Goal: Task Accomplishment & Management: Manage account settings

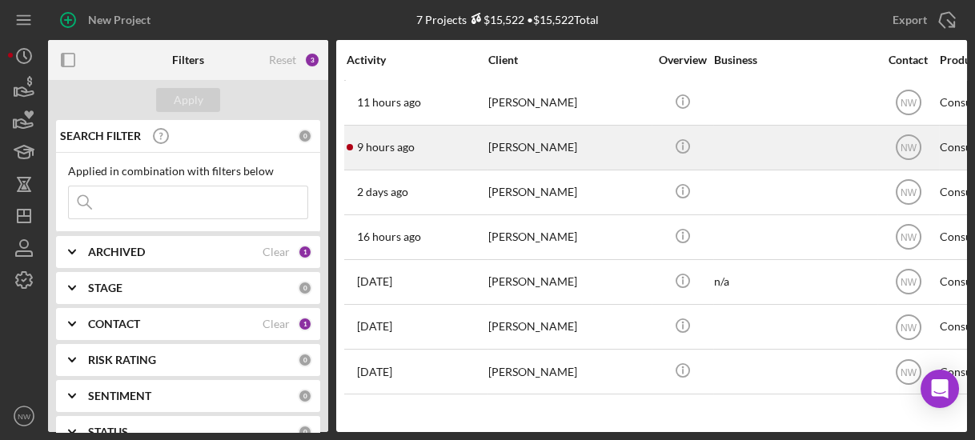
click at [511, 142] on div "[PERSON_NAME]" at bounding box center [568, 147] width 160 height 42
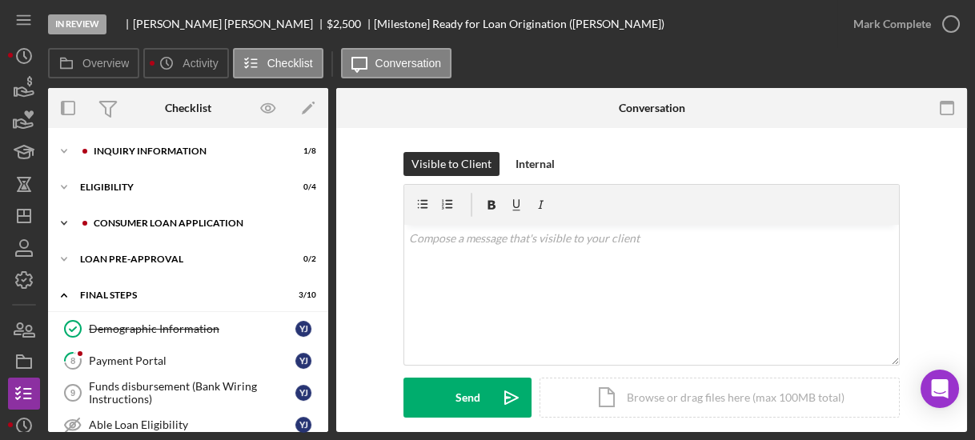
scroll to position [247, 0]
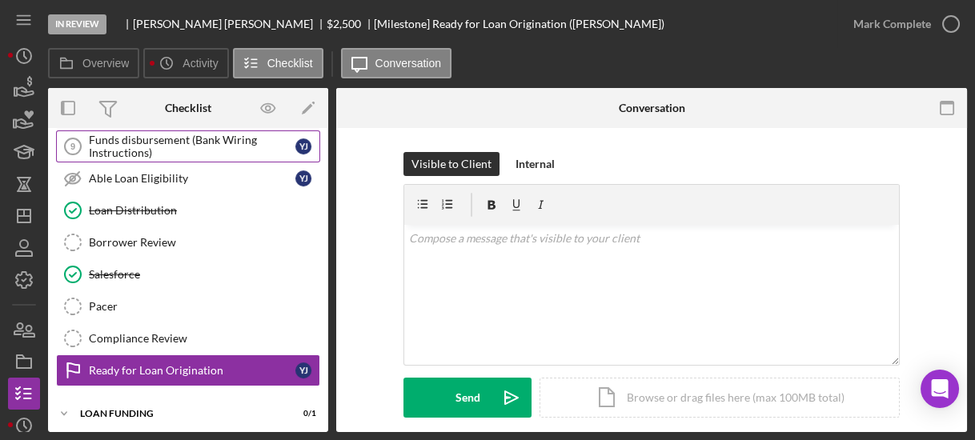
click at [146, 142] on div "Funds disbursement (Bank Wiring Instructions)" at bounding box center [192, 147] width 207 height 26
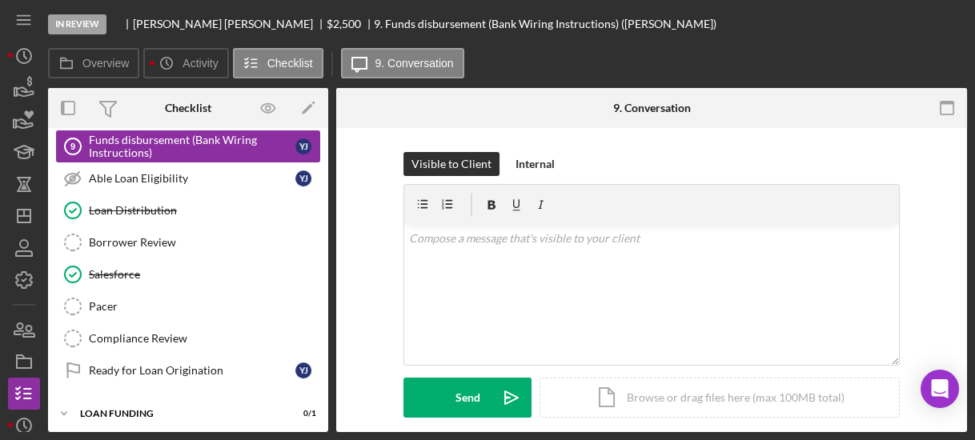
scroll to position [247, 0]
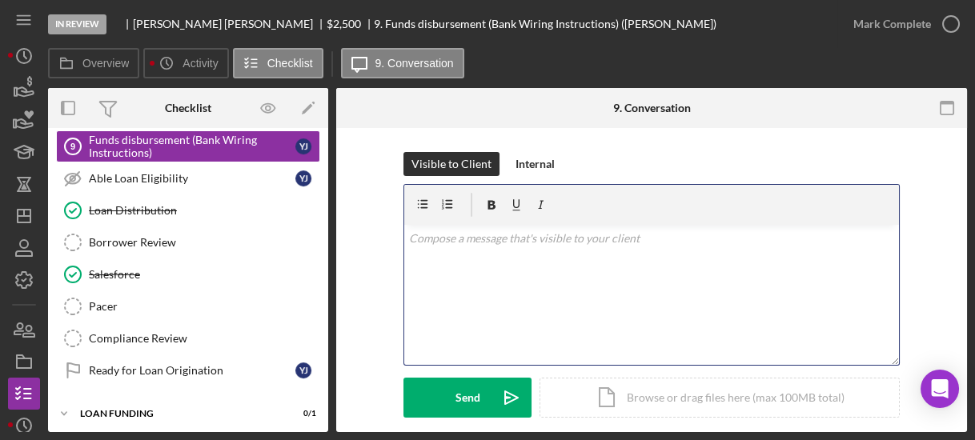
click at [434, 279] on div "v Color teal Color pink Remove color Add row above Add row below Add column bef…" at bounding box center [651, 295] width 495 height 140
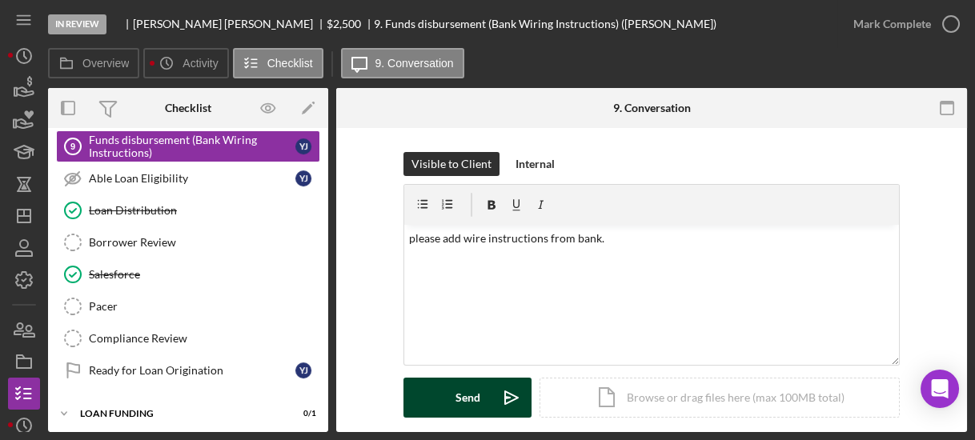
click at [435, 378] on div "Send Icon/icon-invite-send Icon/Document Browse or drag files here (max 100MB t…" at bounding box center [651, 398] width 496 height 40
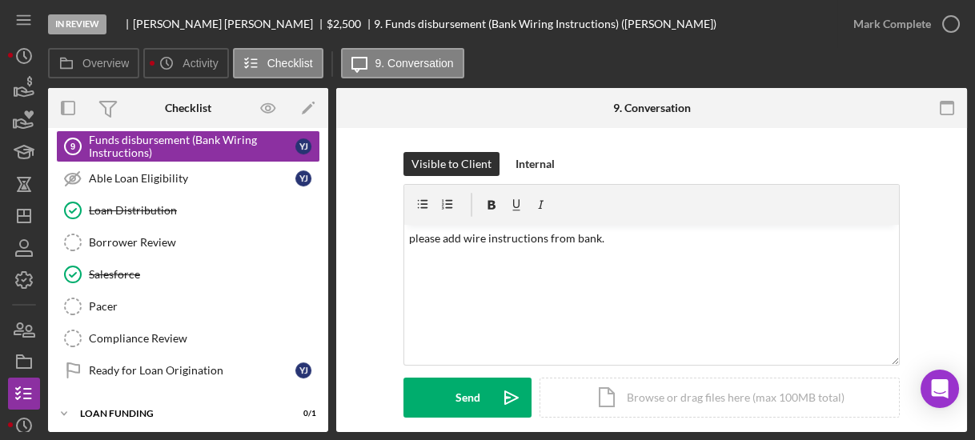
scroll to position [0, 0]
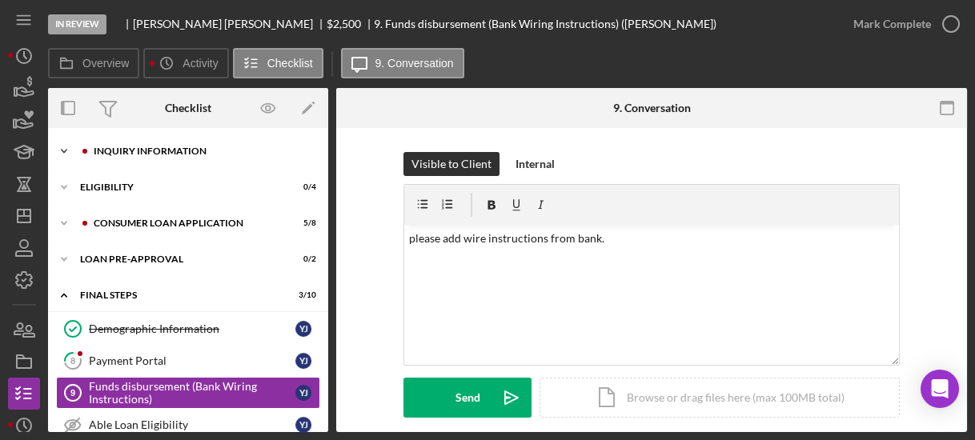
click at [66, 150] on polyline at bounding box center [64, 151] width 5 height 3
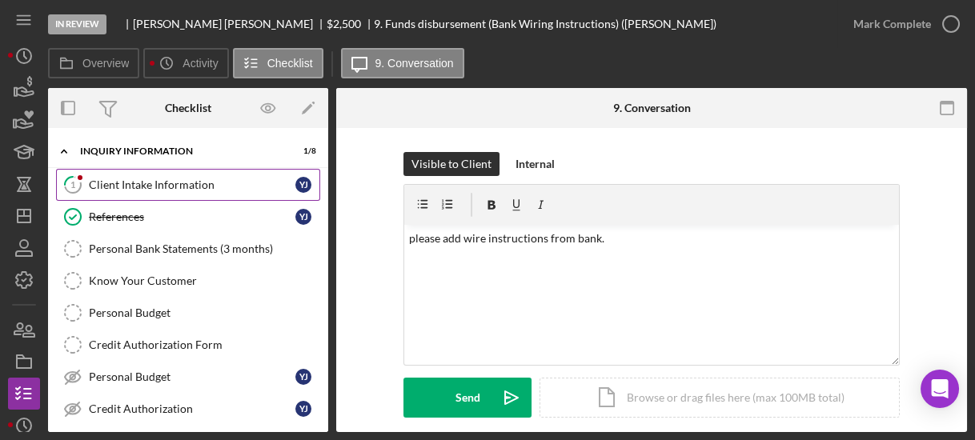
click at [99, 175] on link "1 Client Intake Information Y J" at bounding box center [188, 185] width 264 height 32
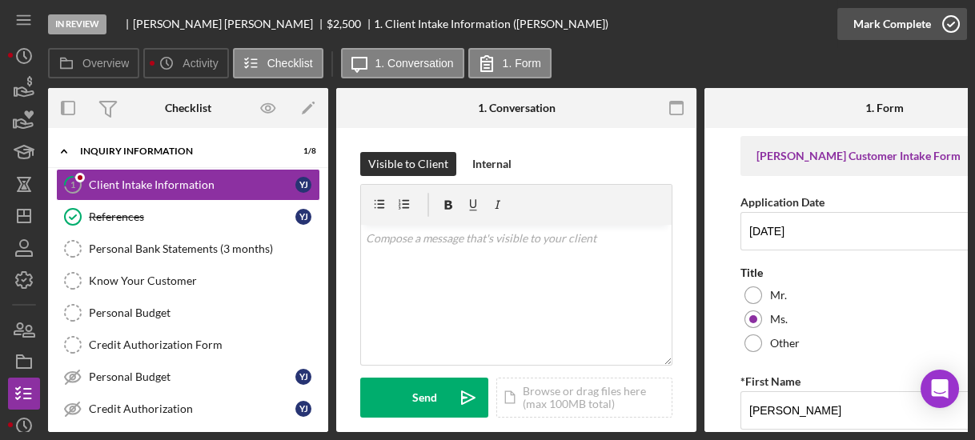
click at [952, 30] on icon "button" at bounding box center [951, 24] width 40 height 40
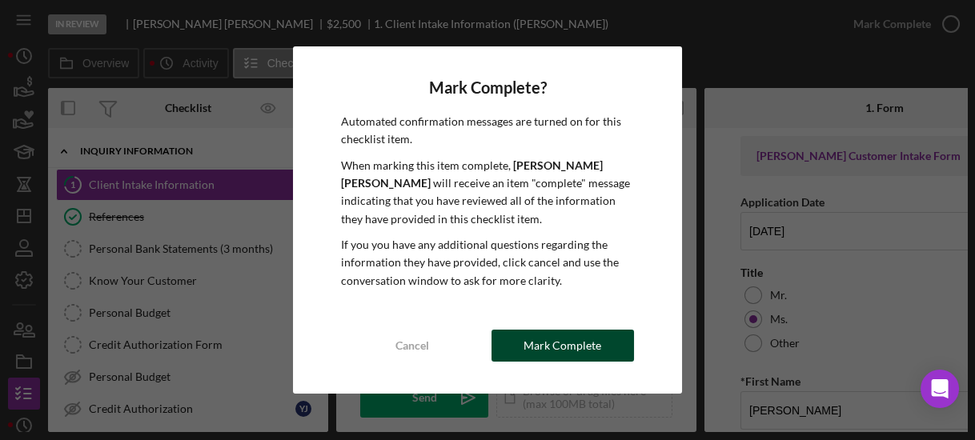
click at [549, 355] on div "Mark Complete" at bounding box center [563, 346] width 78 height 32
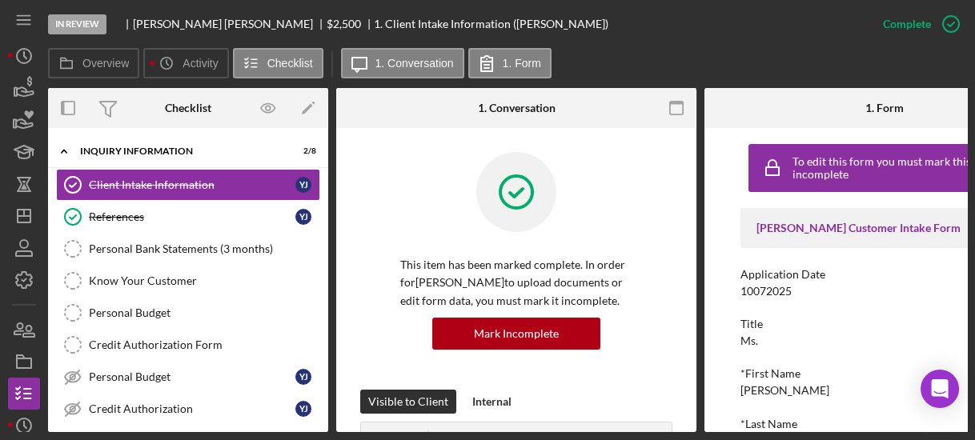
scroll to position [262, 0]
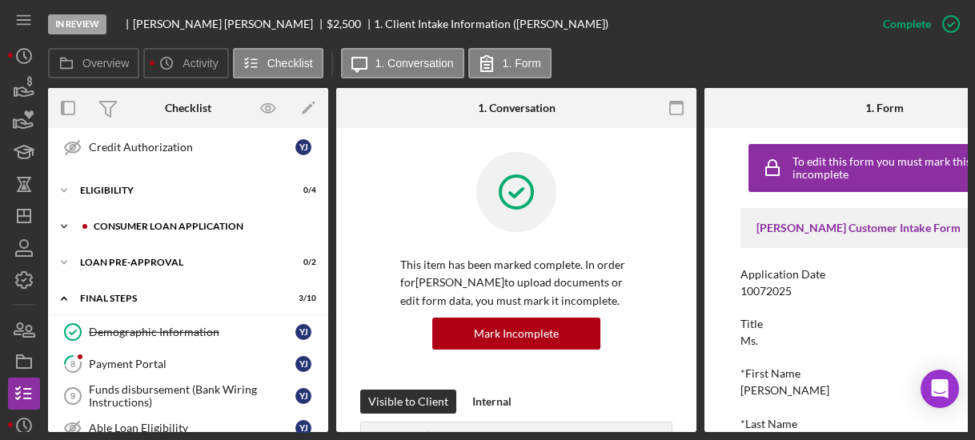
click at [59, 220] on icon "Icon/Expander" at bounding box center [64, 227] width 32 height 32
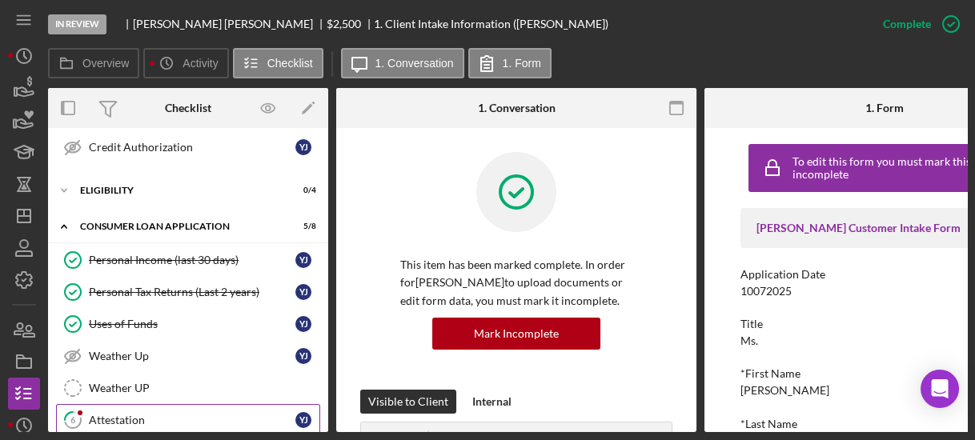
click at [116, 414] on div "Attestation" at bounding box center [192, 420] width 207 height 13
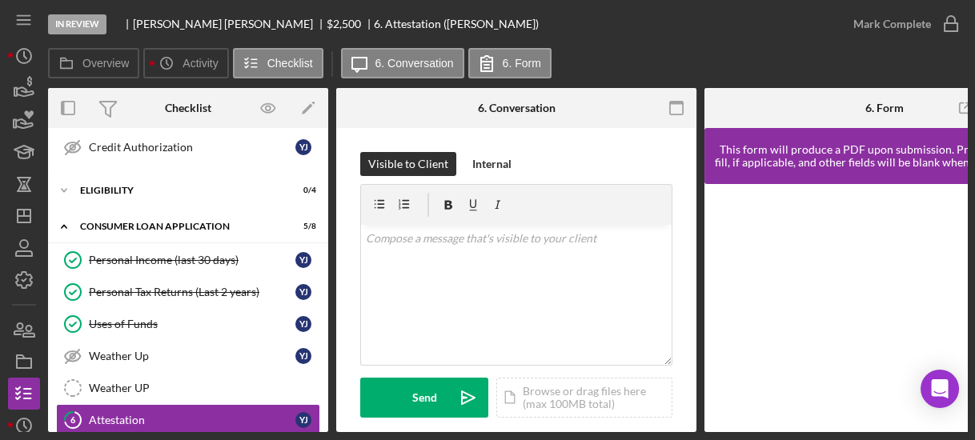
click at [713, 316] on div at bounding box center [884, 308] width 360 height 248
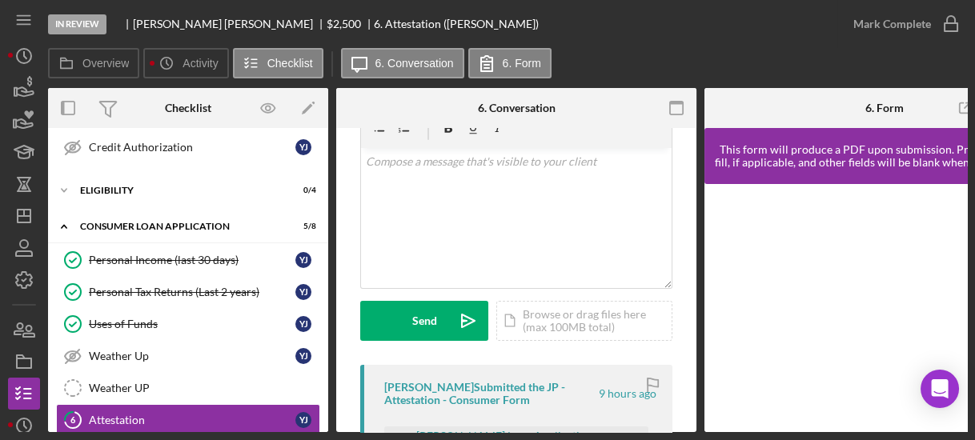
scroll to position [231, 0]
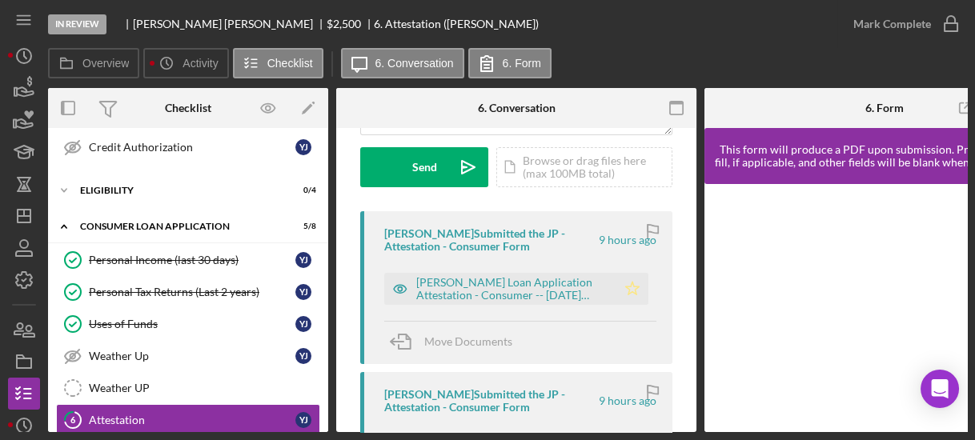
click at [627, 287] on icon "Icon/Star" at bounding box center [632, 289] width 32 height 32
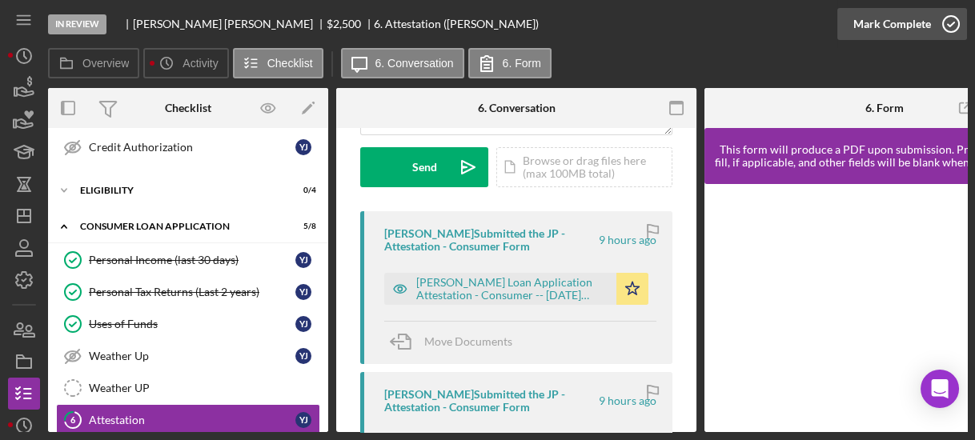
click at [935, 29] on icon "button" at bounding box center [951, 24] width 40 height 40
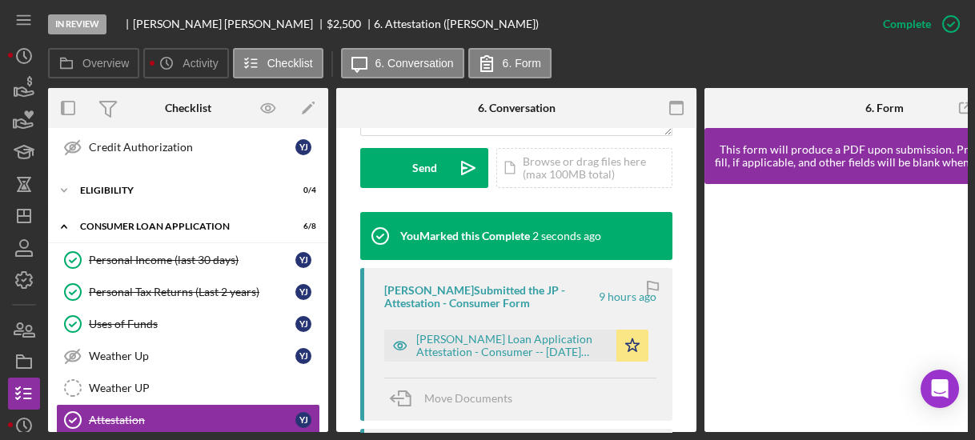
scroll to position [524, 0]
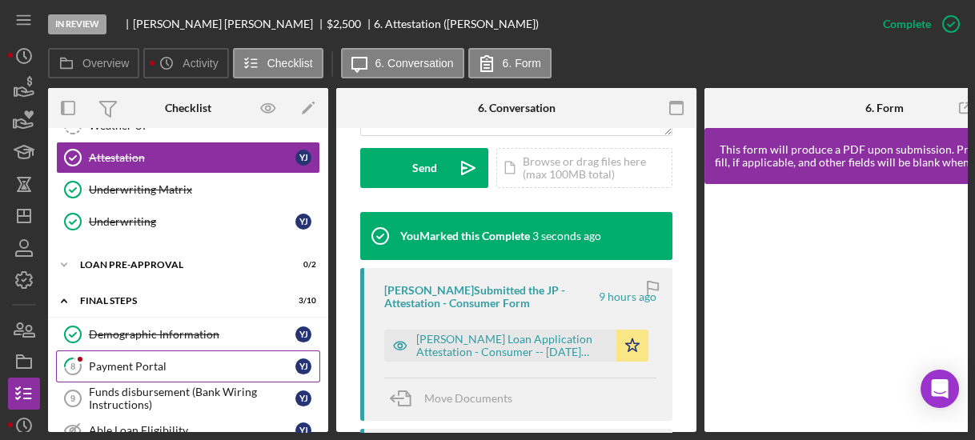
click at [158, 351] on link "8 Payment Portal Y J" at bounding box center [188, 367] width 264 height 32
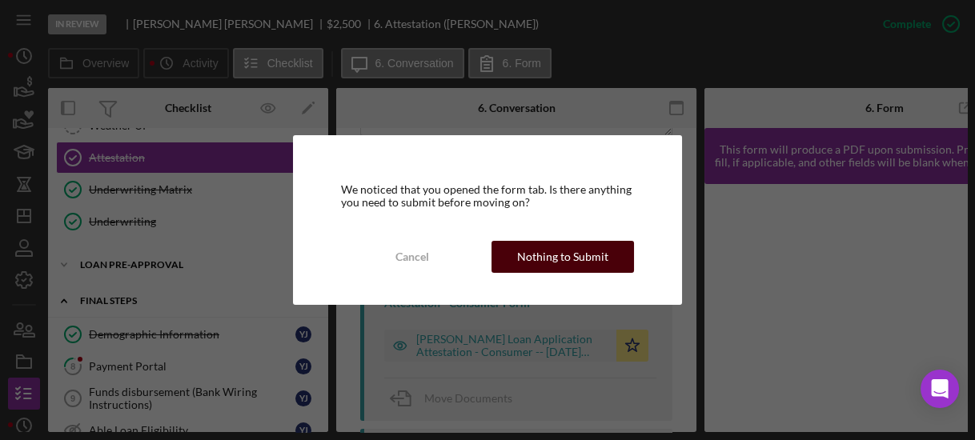
click at [551, 259] on div "Nothing to Submit" at bounding box center [562, 257] width 91 height 32
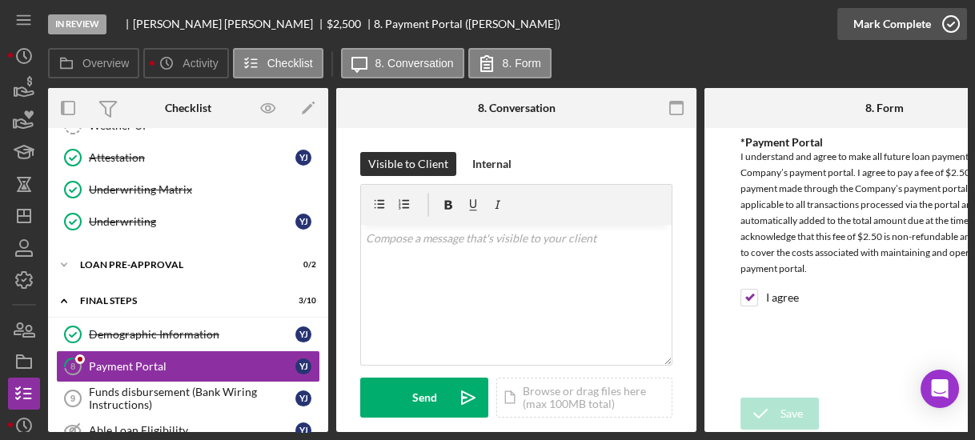
click at [951, 30] on icon "button" at bounding box center [951, 24] width 40 height 40
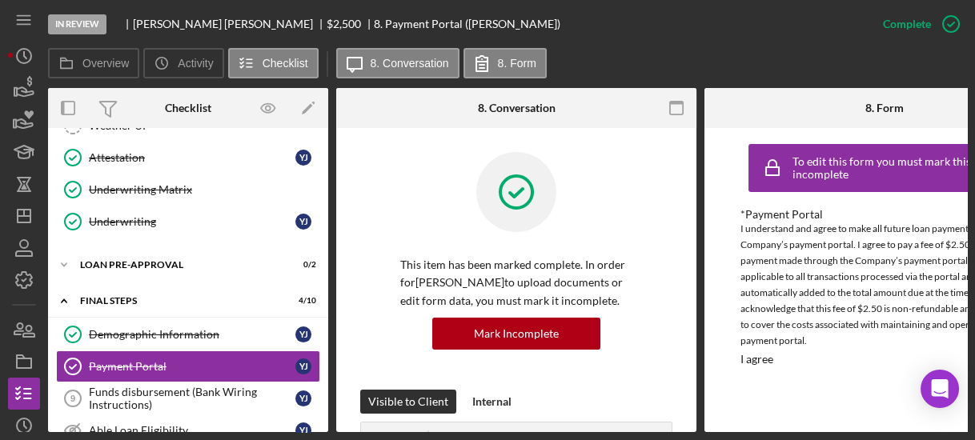
scroll to position [262, 0]
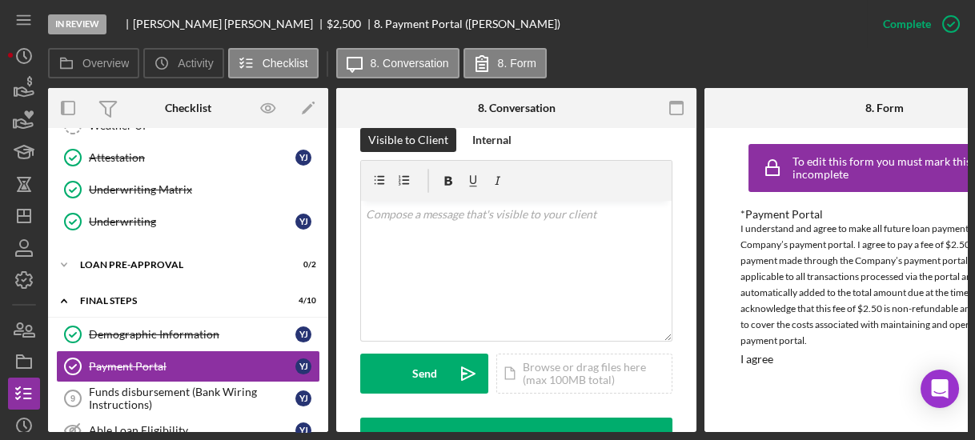
click at [688, 416] on div "This item has been marked complete. In order for [PERSON_NAME] to upload docume…" at bounding box center [516, 427] width 360 height 1122
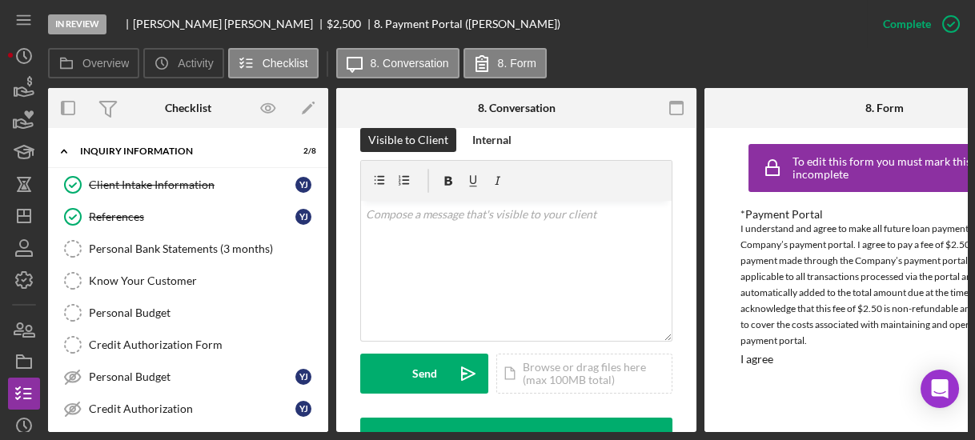
scroll to position [0, 0]
click at [202, 184] on div "Client Intake Information" at bounding box center [192, 185] width 207 height 13
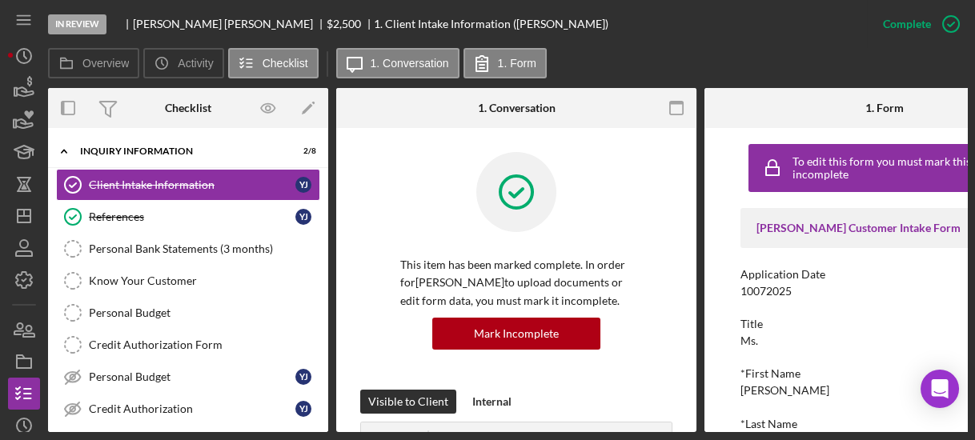
click at [728, 335] on div "To edit this form you must mark this item incomplete [PERSON_NAME] Customer Int…" at bounding box center [884, 280] width 360 height 304
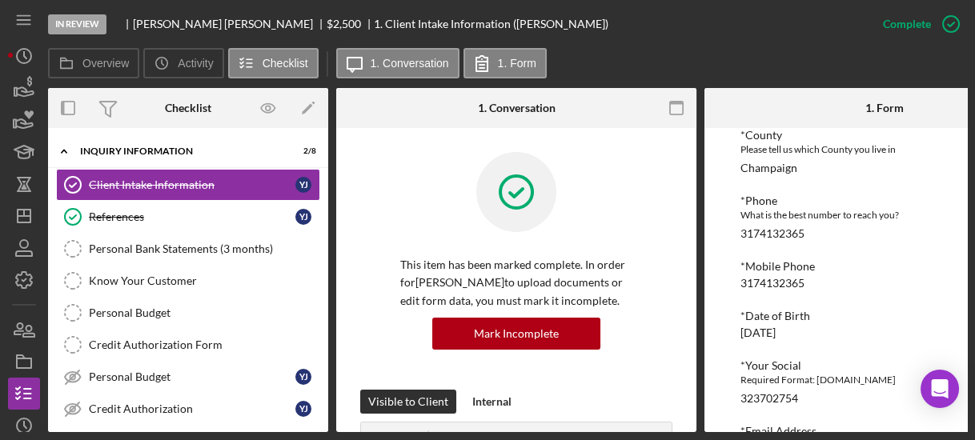
scroll to position [564, 0]
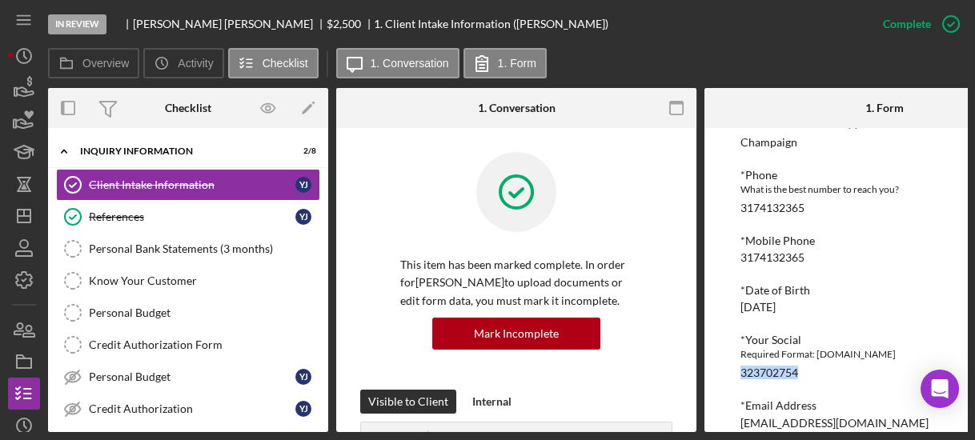
drag, startPoint x: 738, startPoint y: 375, endPoint x: 818, endPoint y: 375, distance: 80.1
click at [818, 375] on div "To edit this form you must mark this item incomplete [PERSON_NAME] Customer Int…" at bounding box center [884, 280] width 360 height 304
copy div "323702754"
click at [323, 411] on div "Client Intake Information Client Intake Information Y J References References Y…" at bounding box center [188, 301] width 280 height 264
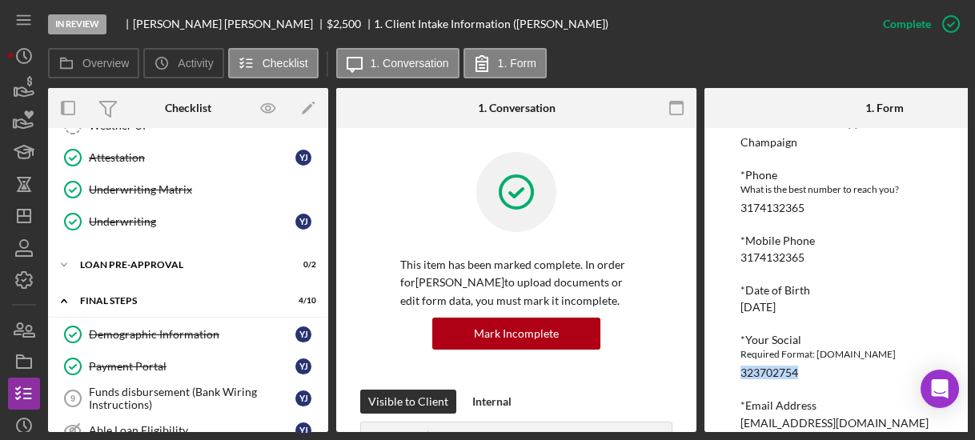
scroll to position [771, 0]
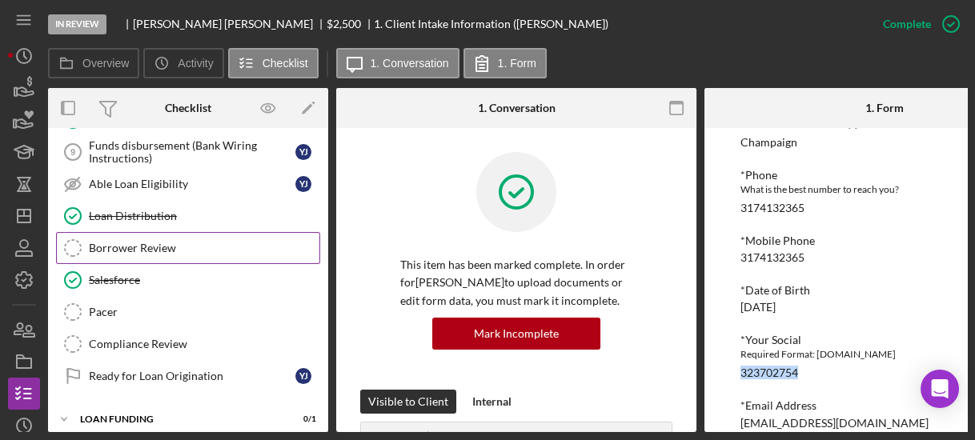
click at [138, 242] on link "Borrower Review Borrower Review" at bounding box center [188, 248] width 264 height 32
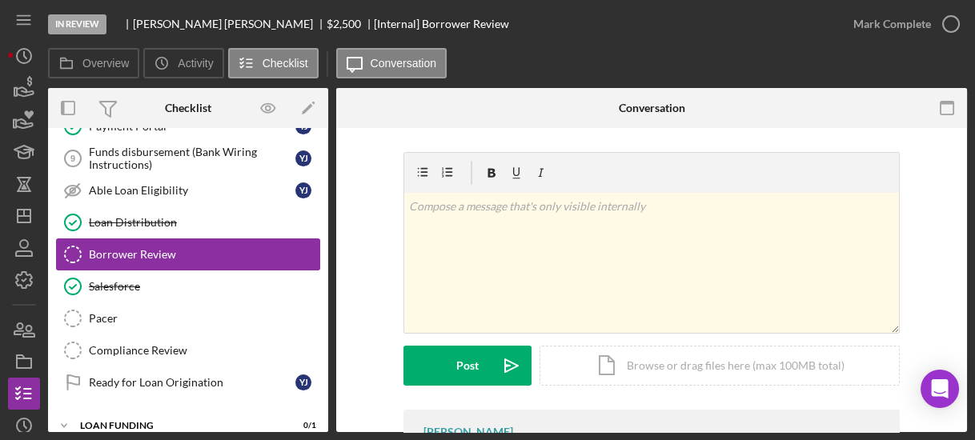
scroll to position [767, 0]
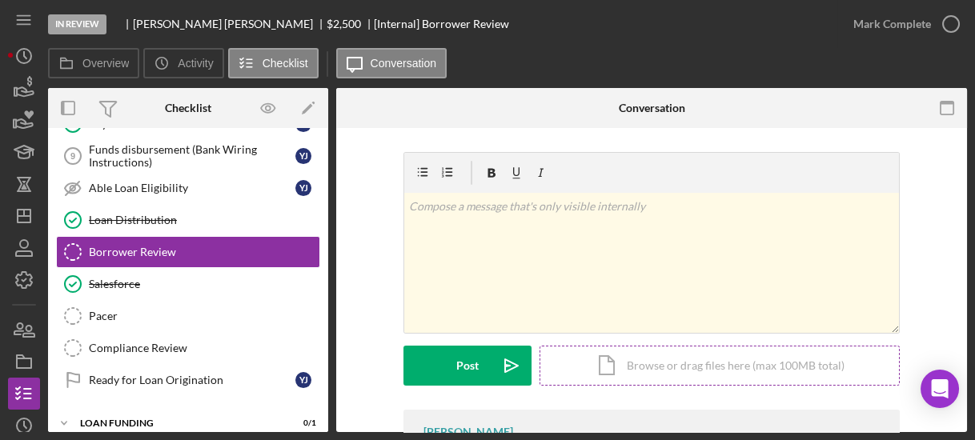
click at [640, 365] on div "Icon/Document Browse or drag files here (max 100MB total) Tap to choose files o…" at bounding box center [720, 366] width 360 height 40
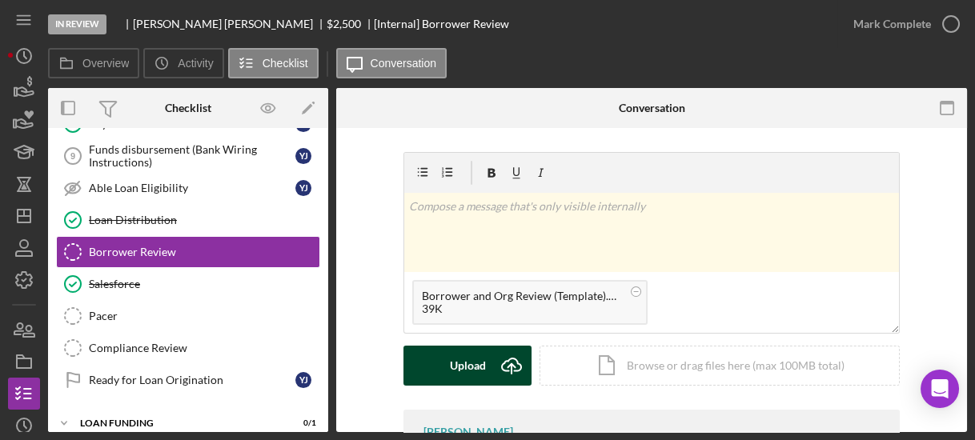
click at [476, 374] on div "Upload" at bounding box center [468, 366] width 36 height 40
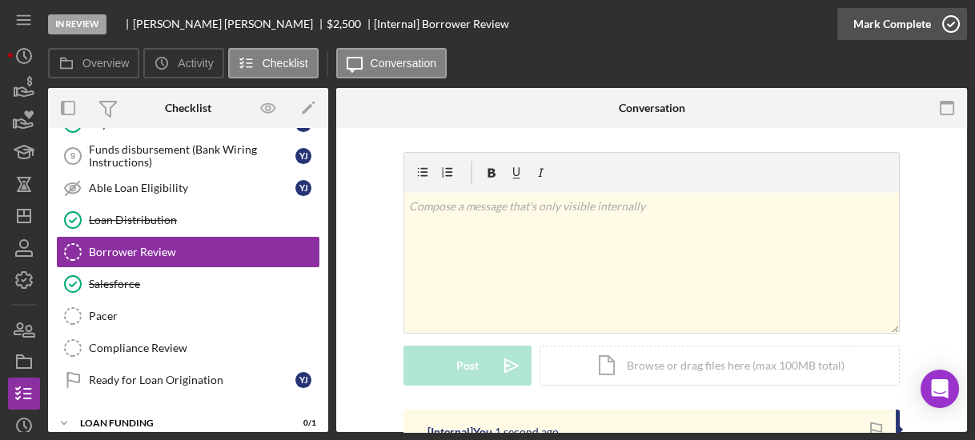
click at [949, 28] on icon "button" at bounding box center [951, 24] width 40 height 40
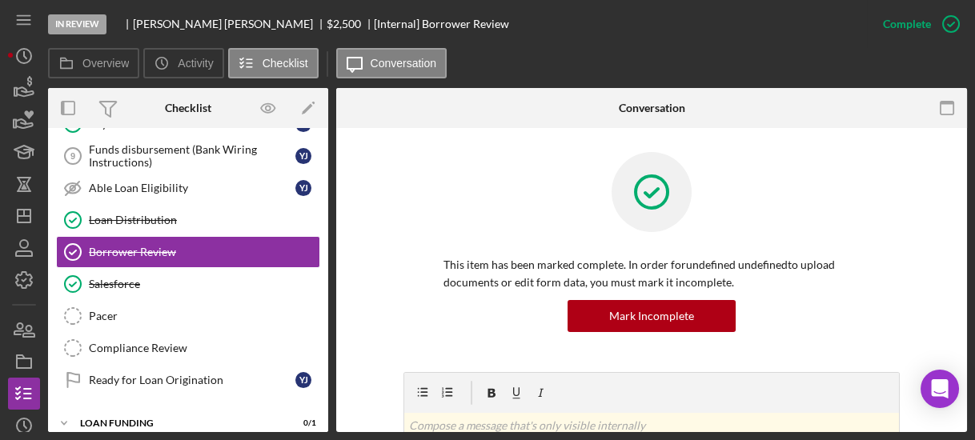
scroll to position [500, 0]
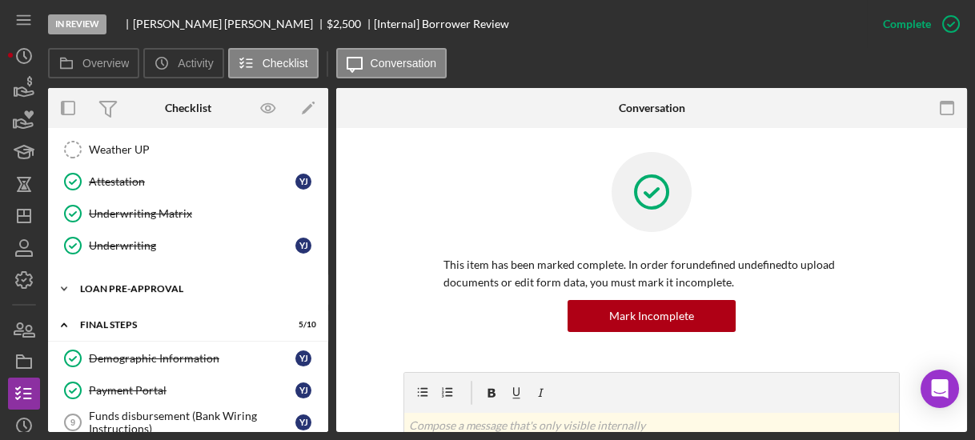
click at [64, 274] on icon "Icon/Expander" at bounding box center [64, 289] width 32 height 32
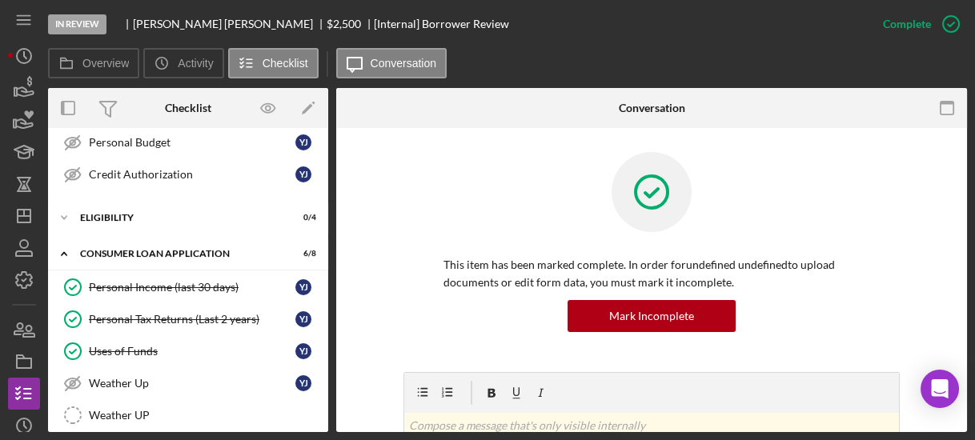
scroll to position [0, 0]
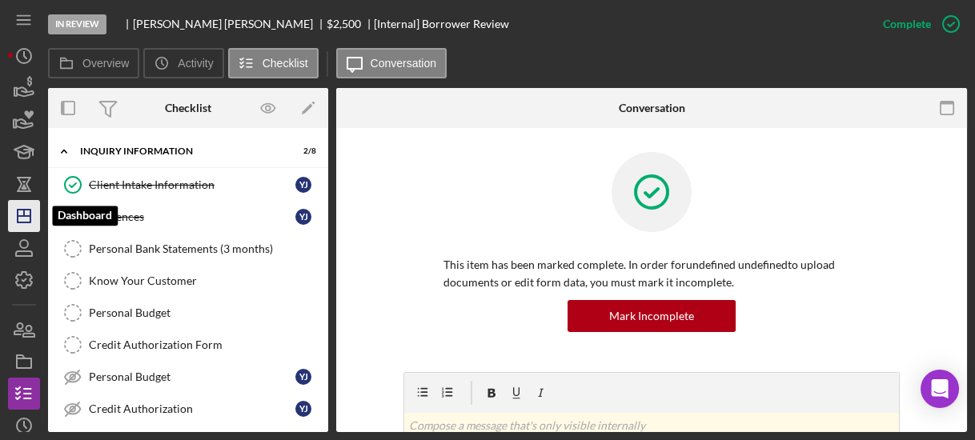
click at [22, 211] on icon "Icon/Dashboard" at bounding box center [24, 216] width 40 height 40
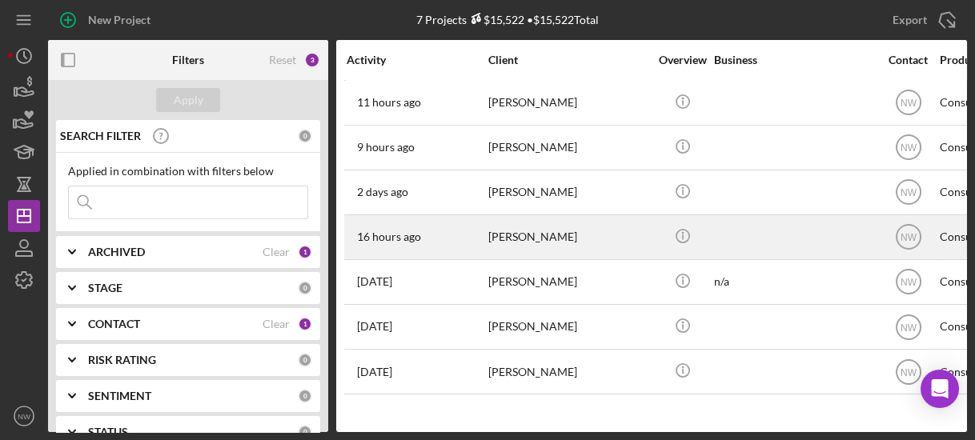
click at [475, 233] on div "16 hours ago [PERSON_NAME]" at bounding box center [417, 237] width 140 height 42
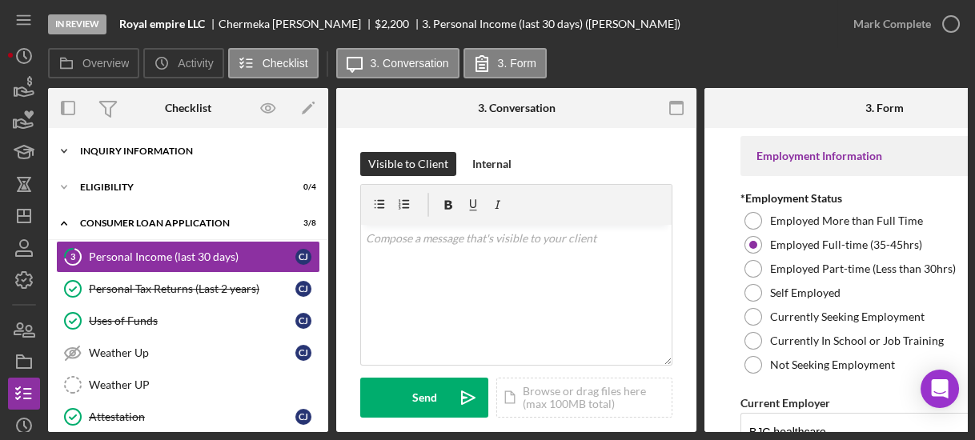
click at [58, 150] on icon "Icon/Expander" at bounding box center [64, 151] width 32 height 32
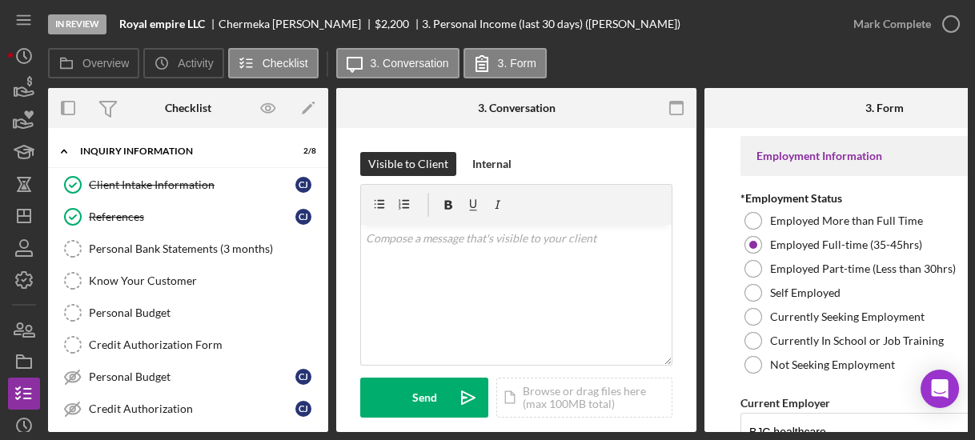
click at [322, 396] on div "Client Intake Information Client Intake Information [PERSON_NAME] References Re…" at bounding box center [188, 301] width 280 height 264
click at [323, 288] on div "Client Intake Information Client Intake Information [PERSON_NAME] References Re…" at bounding box center [188, 301] width 280 height 264
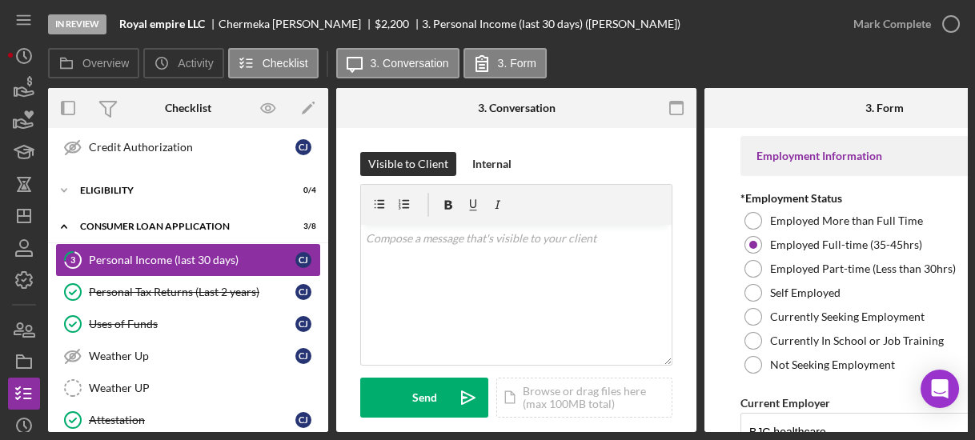
click at [205, 247] on link "3 Personal Income (last 30 days) [PERSON_NAME]" at bounding box center [188, 260] width 264 height 32
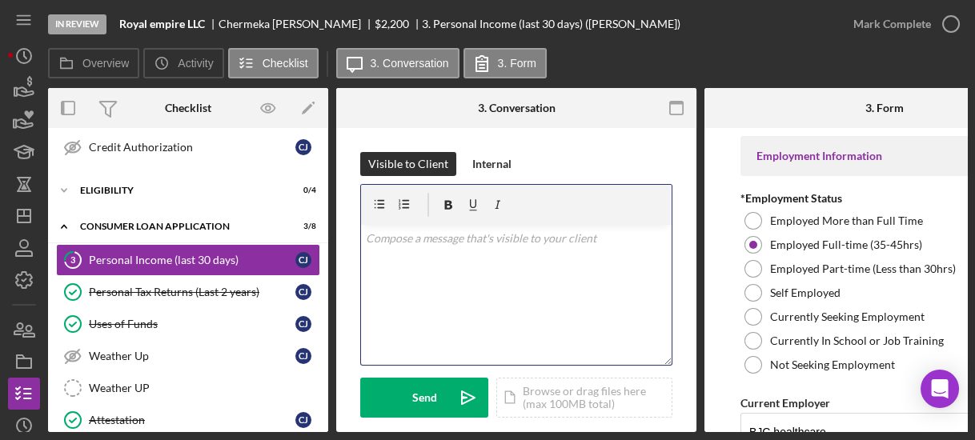
click at [455, 303] on div "v Color teal Color pink Remove color Add row above Add row below Add column bef…" at bounding box center [516, 295] width 311 height 140
click at [223, 254] on div "Personal Income (last 30 days)" at bounding box center [192, 260] width 207 height 13
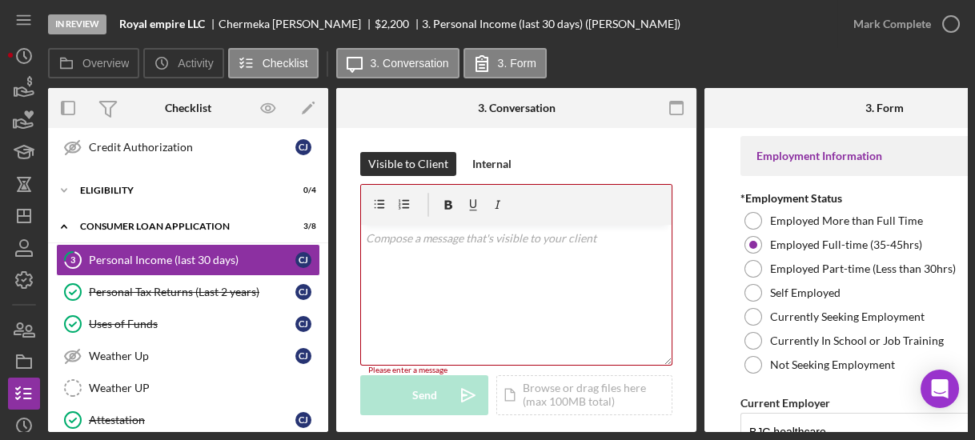
click at [481, 247] on div "v Color teal Color pink Remove color Add row above Add row below Add column bef…" at bounding box center [516, 295] width 311 height 140
click at [204, 244] on link "3 Personal Income (last 30 days) [PERSON_NAME]" at bounding box center [188, 260] width 264 height 32
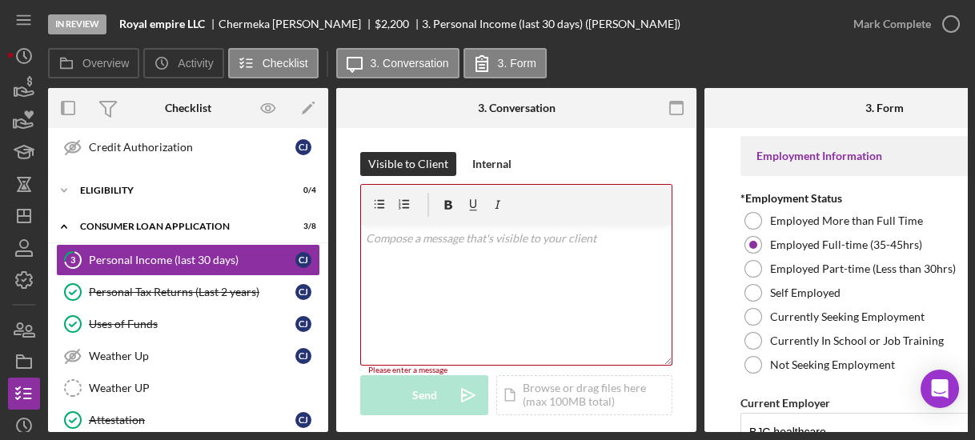
click at [495, 241] on p at bounding box center [517, 239] width 302 height 18
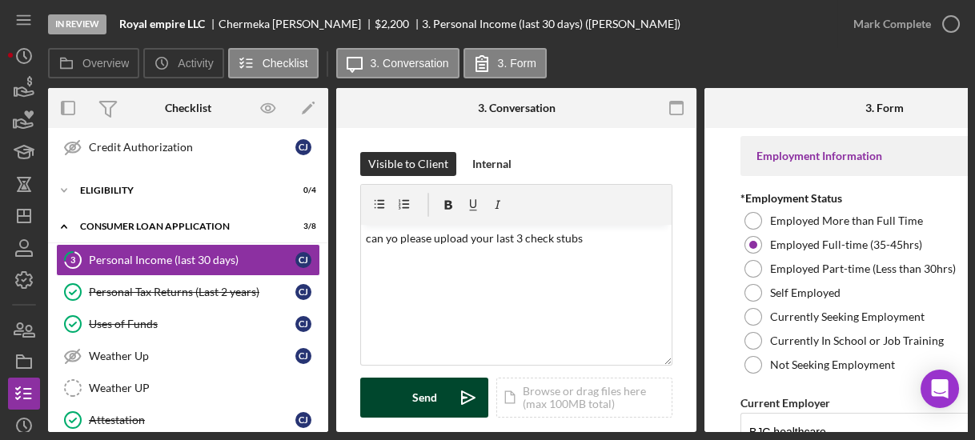
click at [430, 390] on div "Send" at bounding box center [424, 398] width 25 height 40
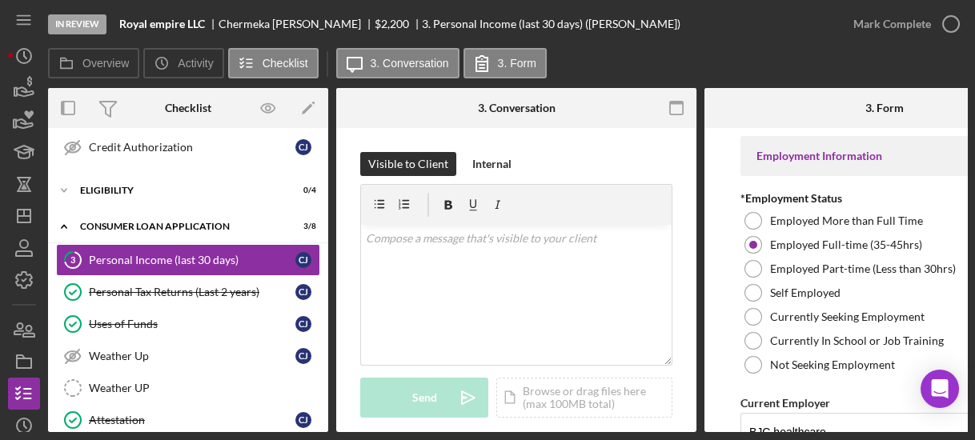
scroll to position [448, 0]
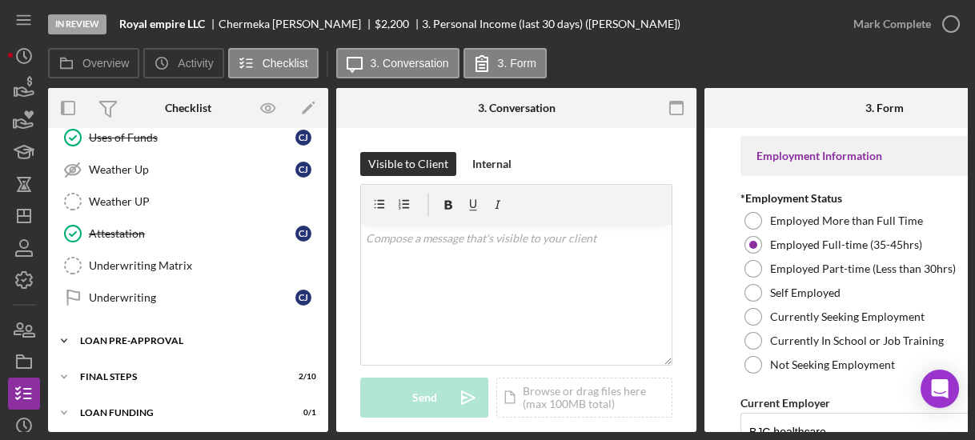
click at [62, 339] on polyline at bounding box center [64, 340] width 5 height 3
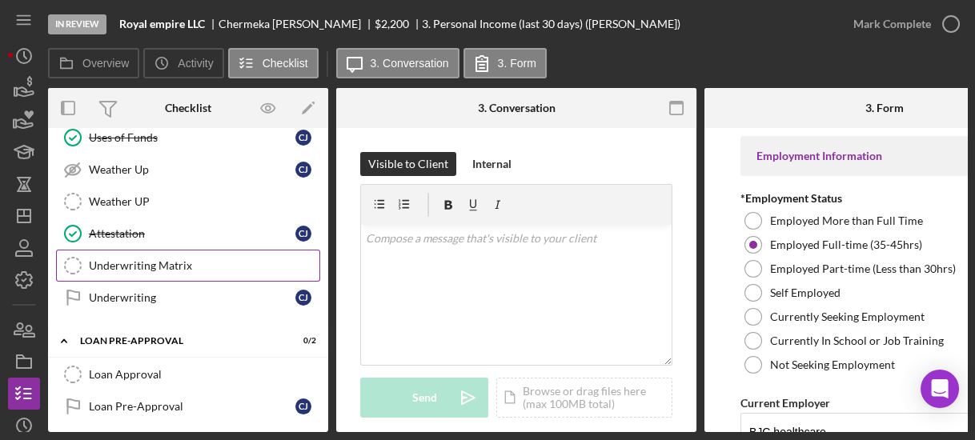
click at [103, 262] on div "Underwriting Matrix" at bounding box center [204, 265] width 231 height 13
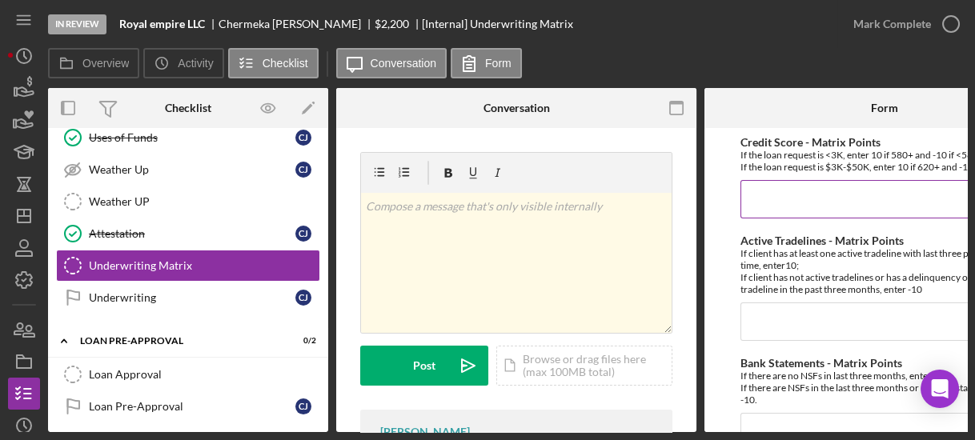
click at [778, 200] on input "Credit Score - Matrix Points" at bounding box center [884, 199] width 288 height 38
type input "10"
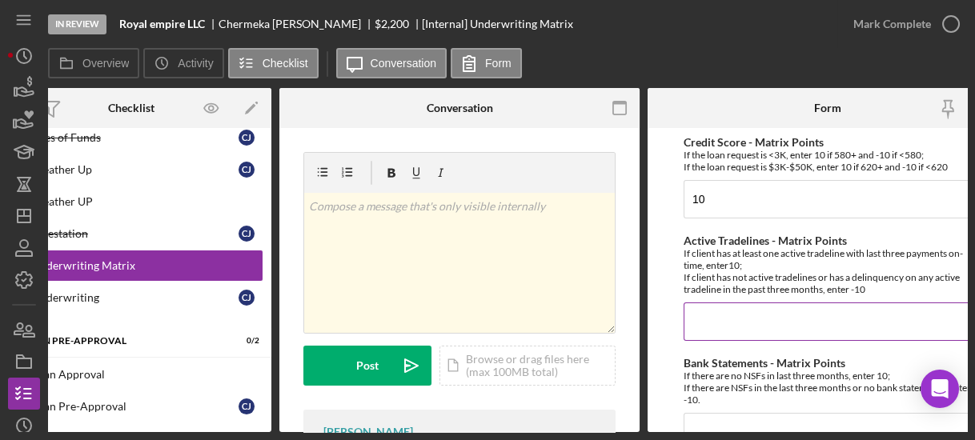
click at [708, 323] on input "Active Tradelines - Matrix Points" at bounding box center [828, 322] width 288 height 38
type input "10"
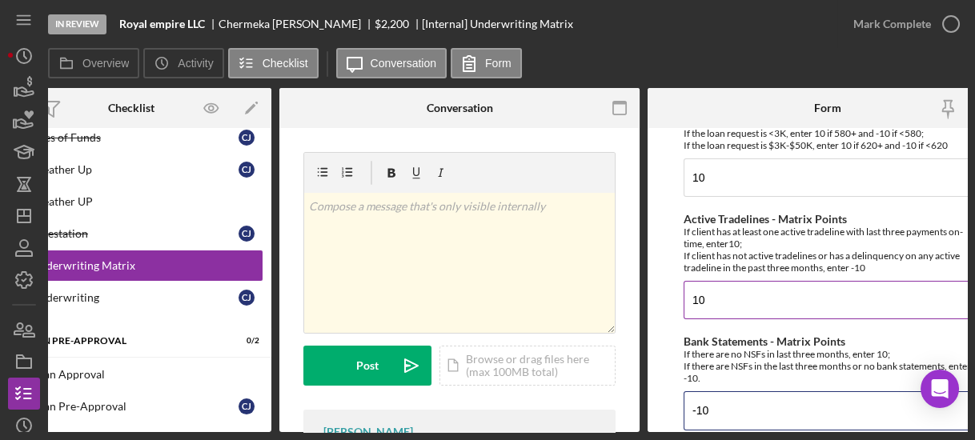
type input "-10"
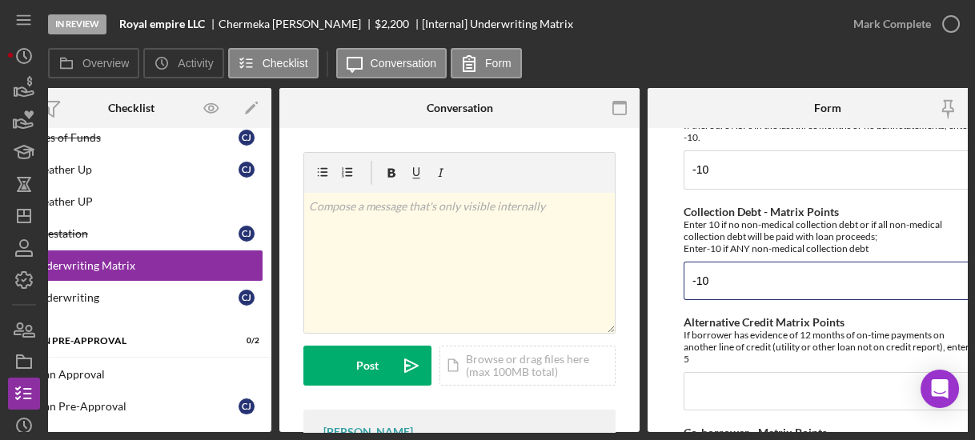
type input "-10"
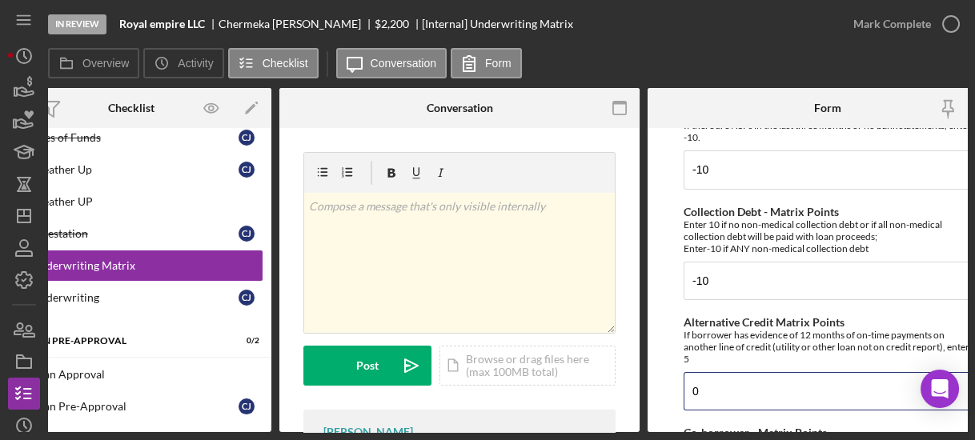
type input "0"
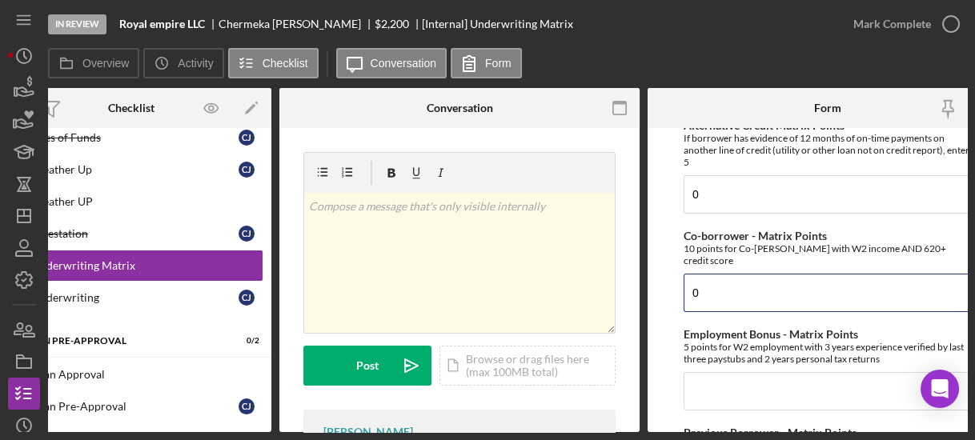
type input "0"
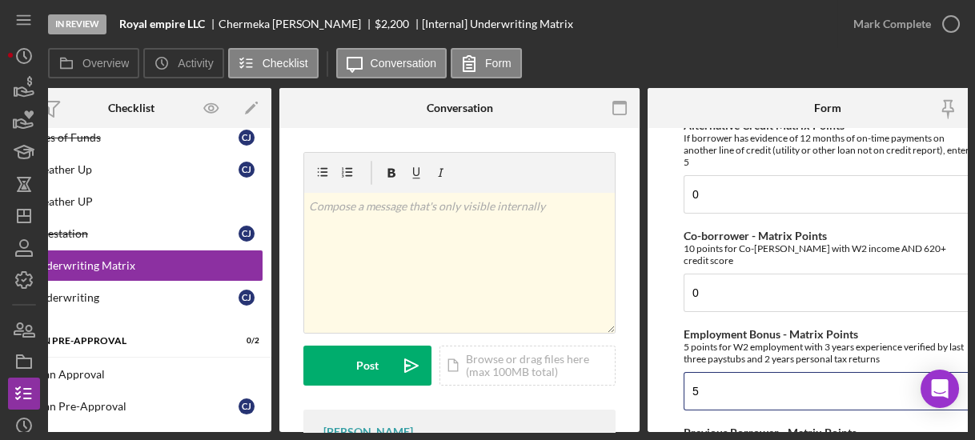
type input "5"
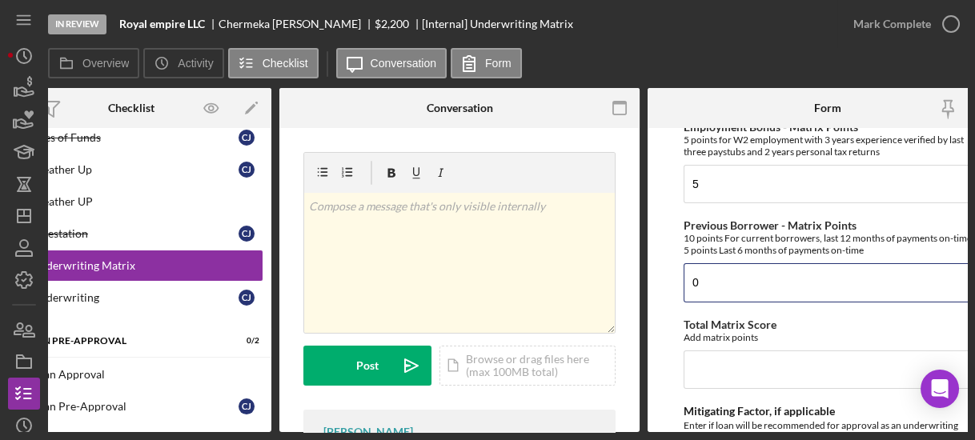
type input "0"
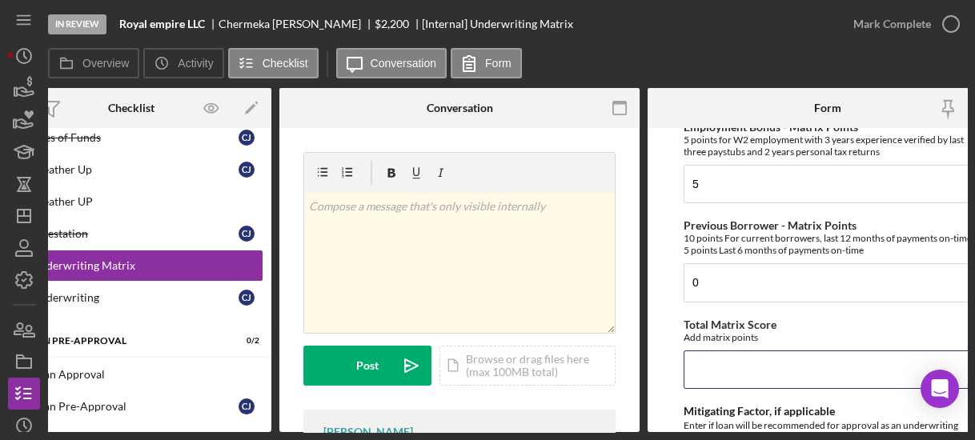
type input "4"
type input "5"
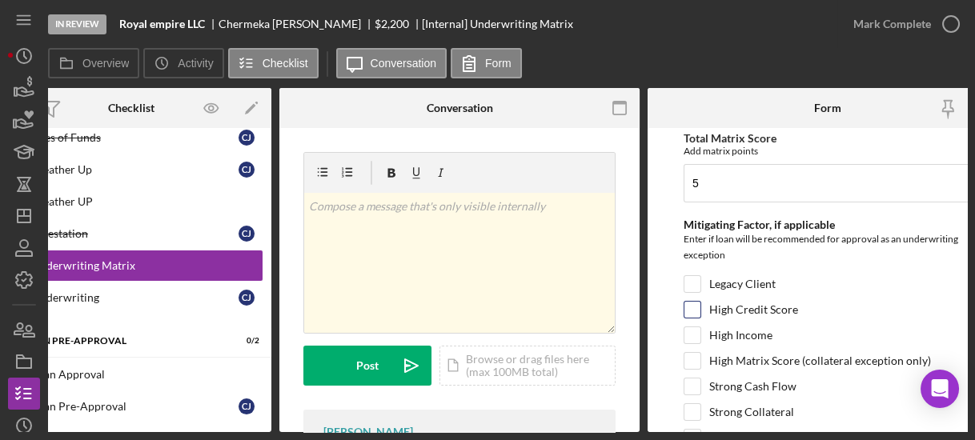
click at [692, 308] on input "High Credit Score" at bounding box center [692, 310] width 16 height 16
checkbox input "true"
click at [660, 354] on form "Credit Score - Matrix Points If the loan request is <3K, enter 10 if 580+ and -…" at bounding box center [828, 280] width 360 height 304
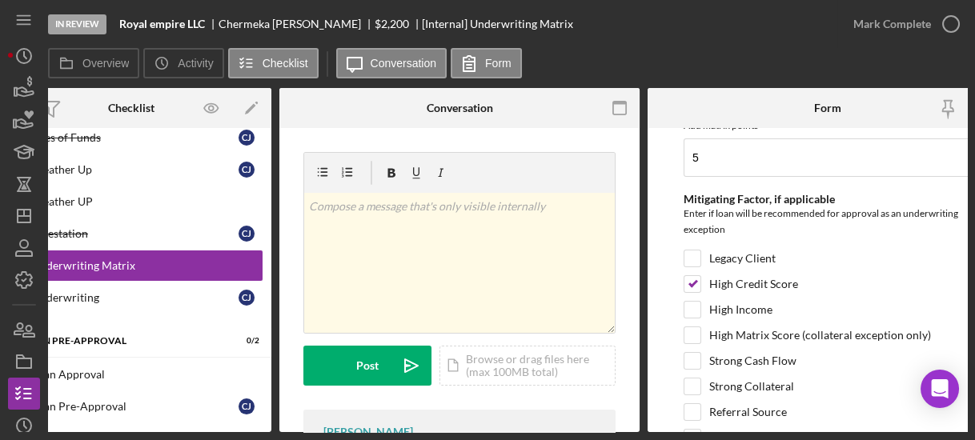
scroll to position [953, 0]
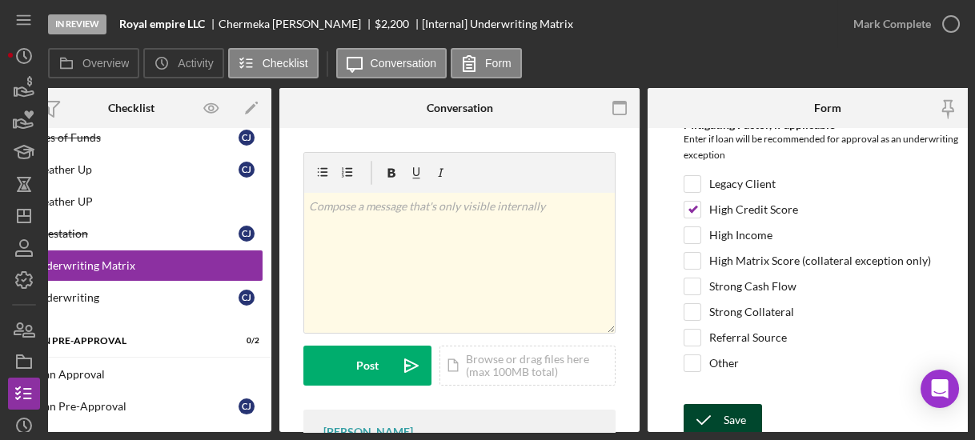
click at [705, 411] on icon "submit" at bounding box center [704, 420] width 40 height 40
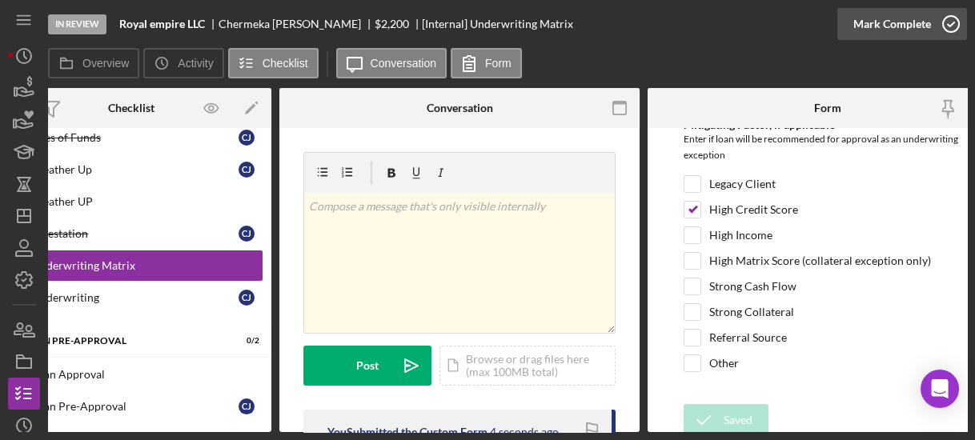
click at [943, 24] on icon "button" at bounding box center [951, 24] width 40 height 40
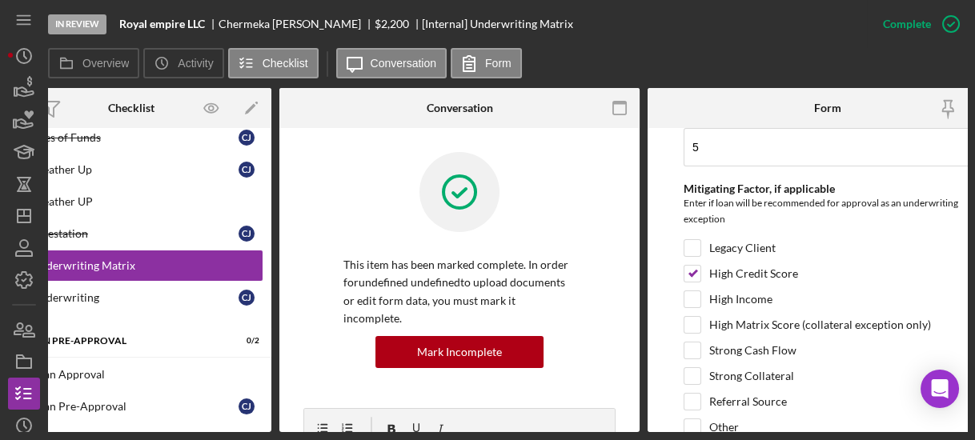
scroll to position [1017, 0]
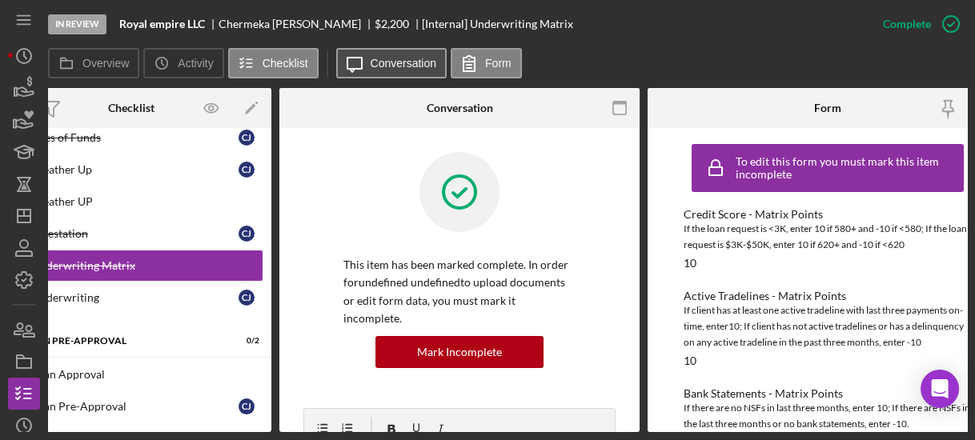
click at [372, 62] on label "Conversation" at bounding box center [404, 63] width 66 height 13
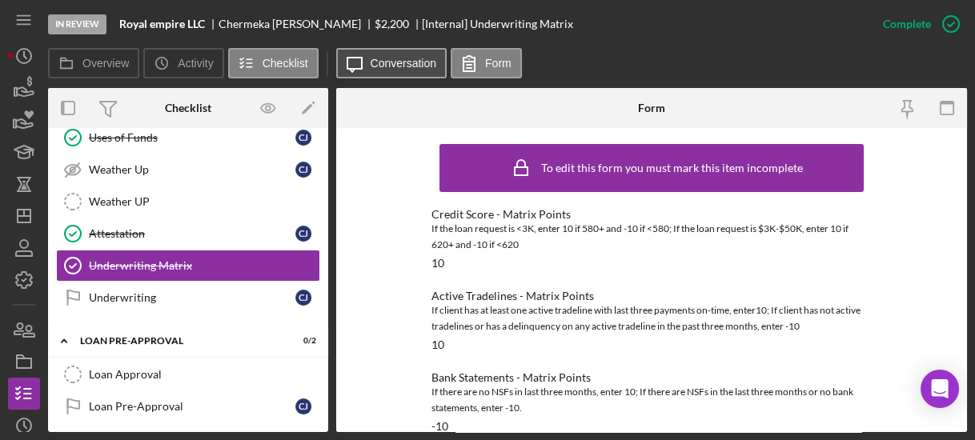
scroll to position [0, 0]
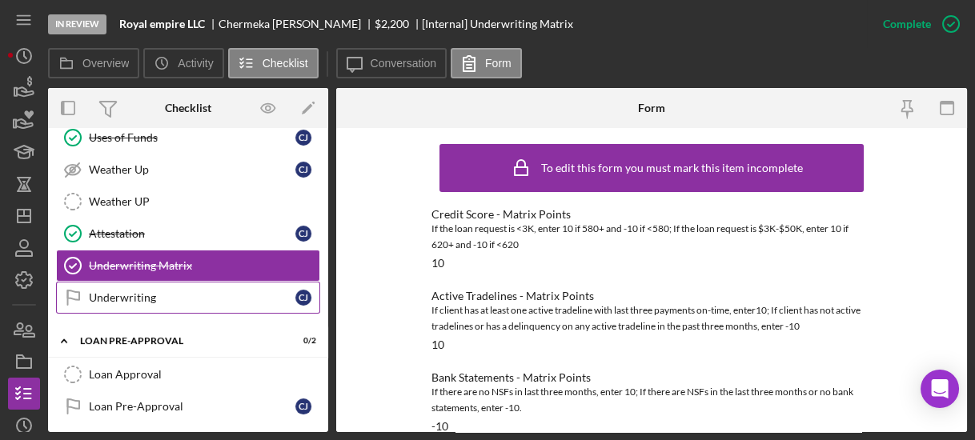
click at [263, 291] on div "Underwriting" at bounding box center [192, 297] width 207 height 13
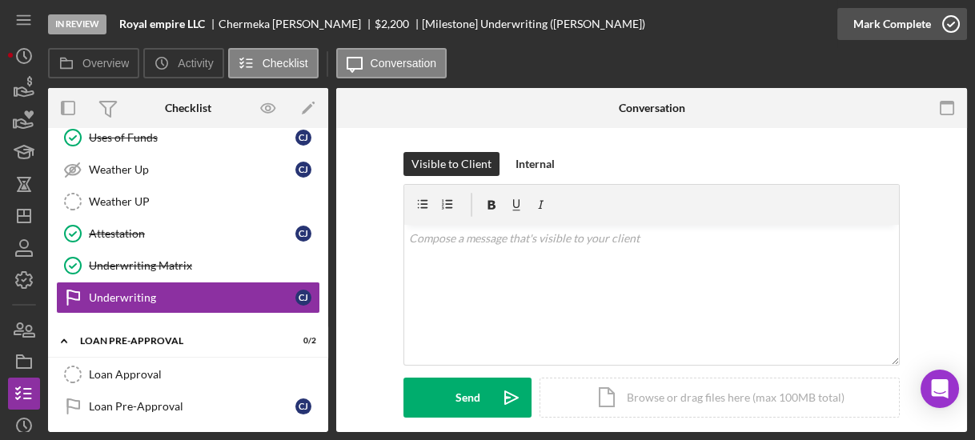
click at [943, 31] on icon "button" at bounding box center [951, 24] width 40 height 40
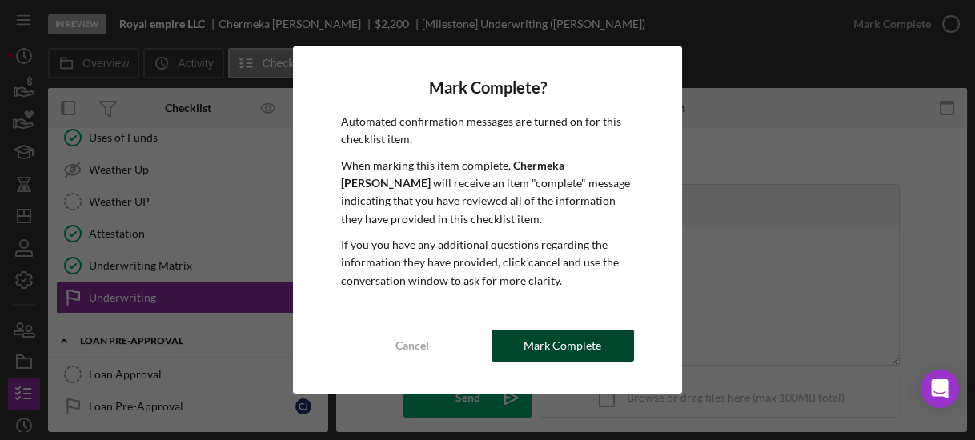
click at [552, 343] on div "Mark Complete" at bounding box center [563, 346] width 78 height 32
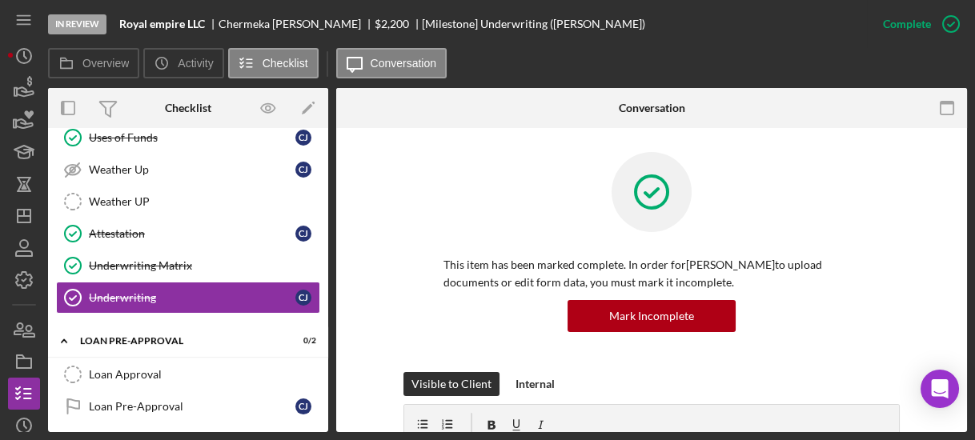
scroll to position [515, 0]
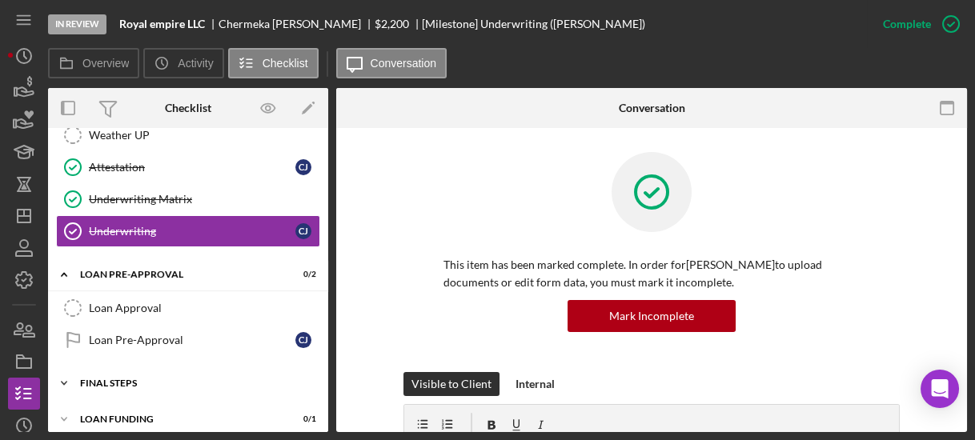
click at [64, 368] on icon "Icon/Expander" at bounding box center [64, 383] width 32 height 32
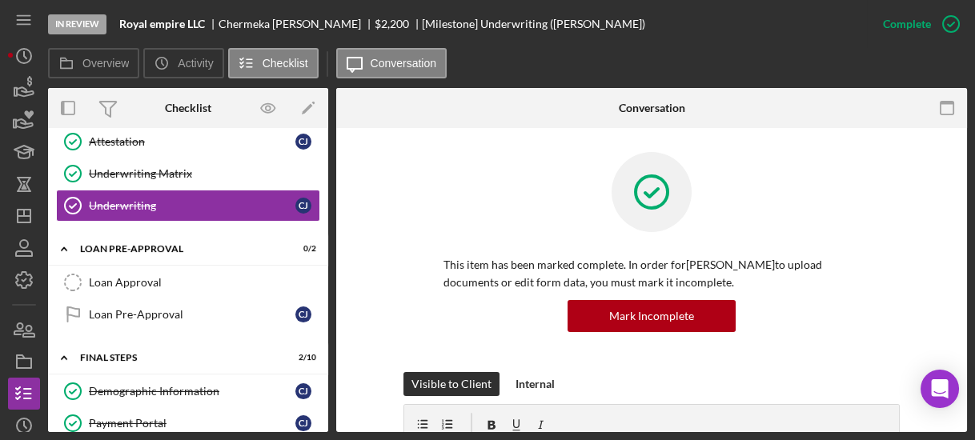
scroll to position [745, 0]
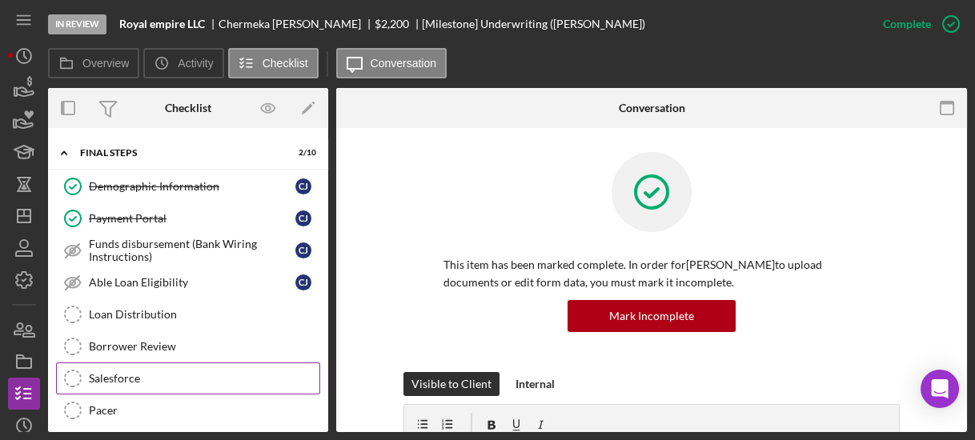
click at [136, 363] on link "Salesforce Salesforce" at bounding box center [188, 379] width 264 height 32
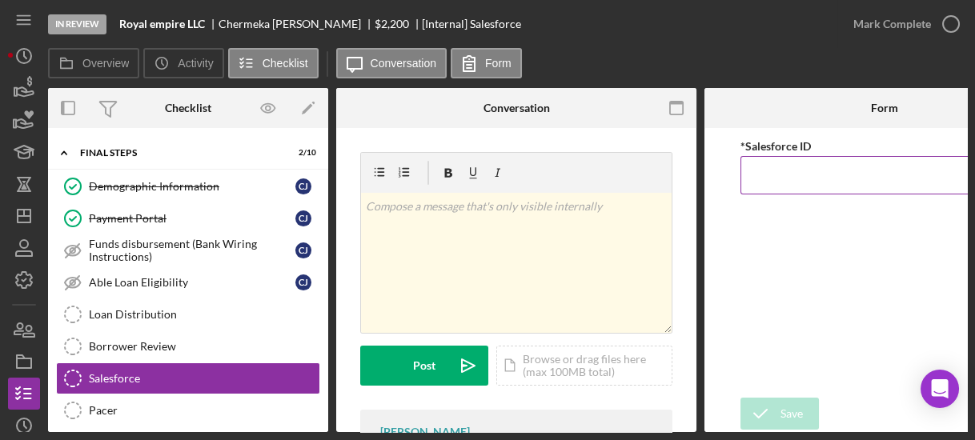
click at [756, 180] on input "*Salesforce ID" at bounding box center [884, 175] width 288 height 38
paste input "a0wPC000002SEYLYA4"
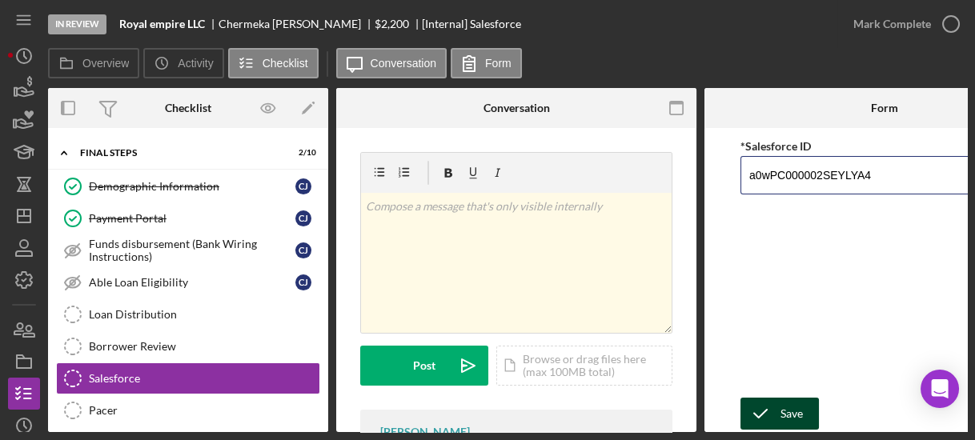
type input "a0wPC000002SEYLYA4"
click at [770, 405] on icon "submit" at bounding box center [760, 414] width 40 height 40
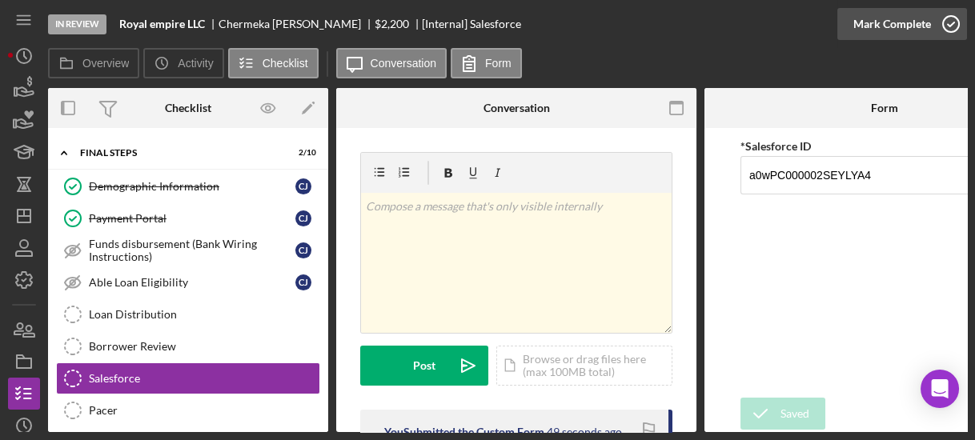
click at [941, 20] on icon "button" at bounding box center [951, 24] width 40 height 40
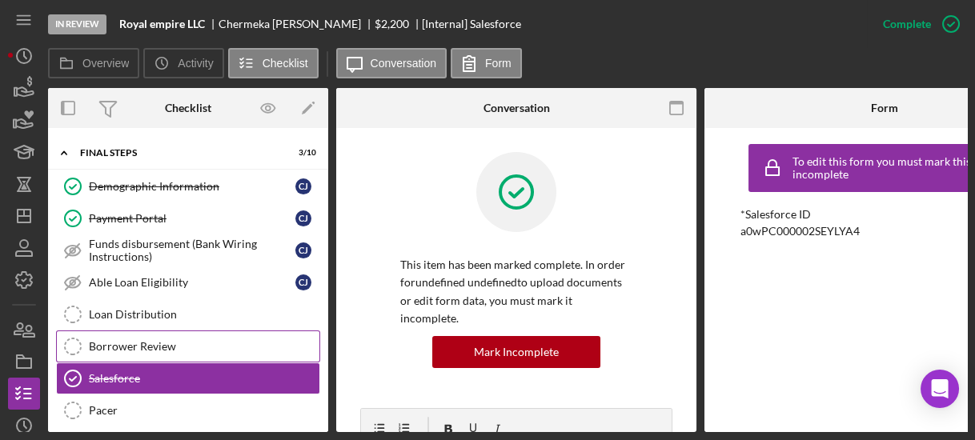
click at [154, 340] on div "Borrower Review" at bounding box center [204, 346] width 231 height 13
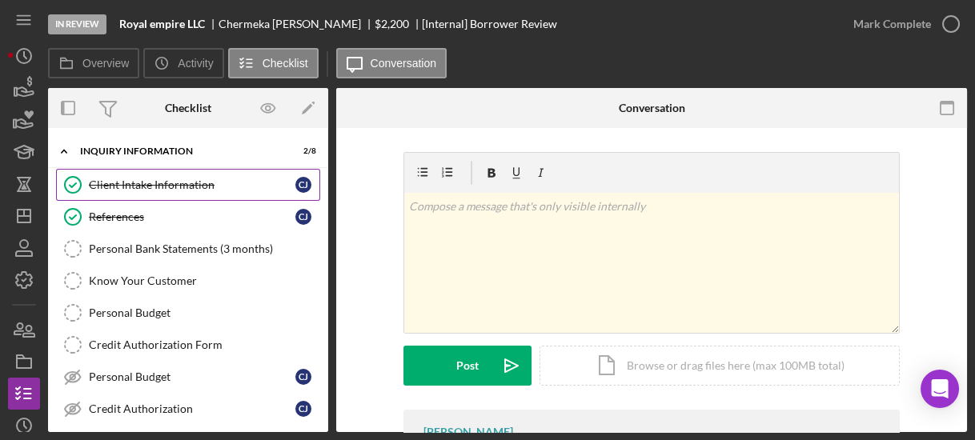
click at [122, 179] on div "Client Intake Information" at bounding box center [192, 185] width 207 height 13
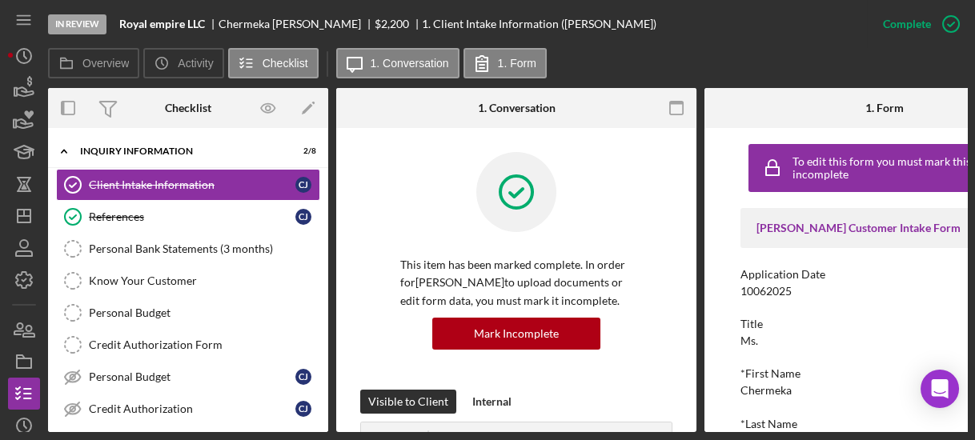
click at [486, 215] on icon at bounding box center [516, 192] width 80 height 80
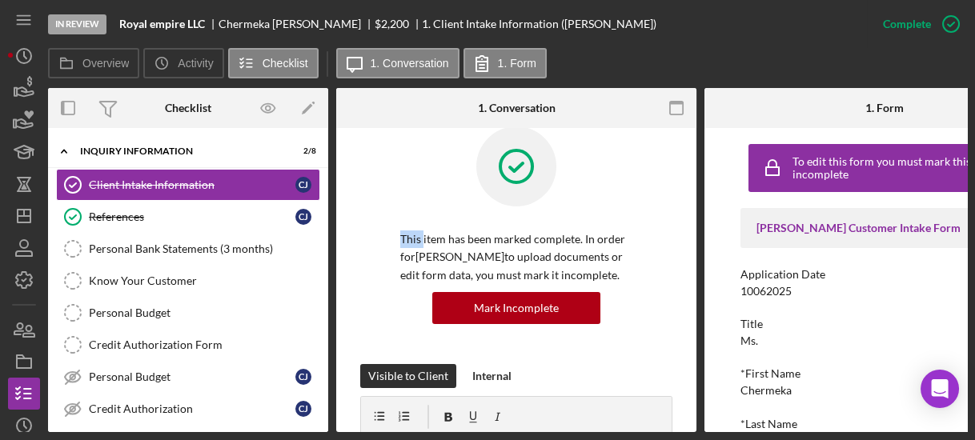
click at [486, 215] on div at bounding box center [516, 178] width 232 height 104
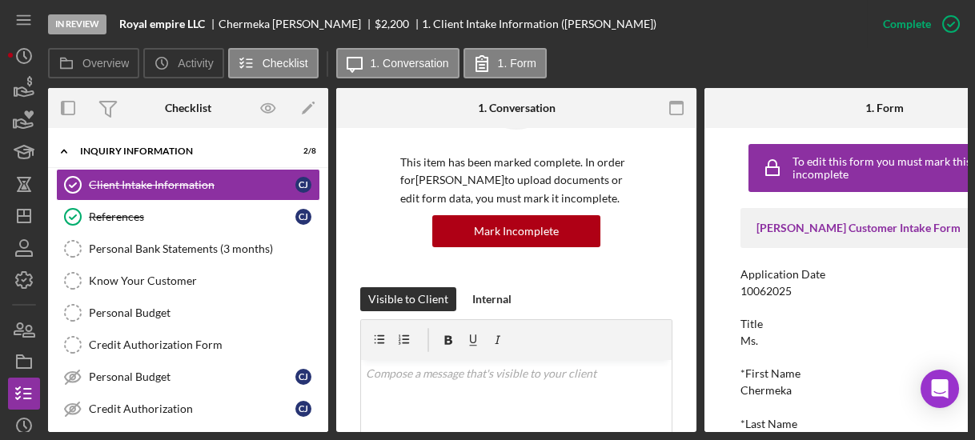
click at [736, 259] on div "To edit this form you must mark this item incomplete [PERSON_NAME] Customer Int…" at bounding box center [884, 280] width 360 height 304
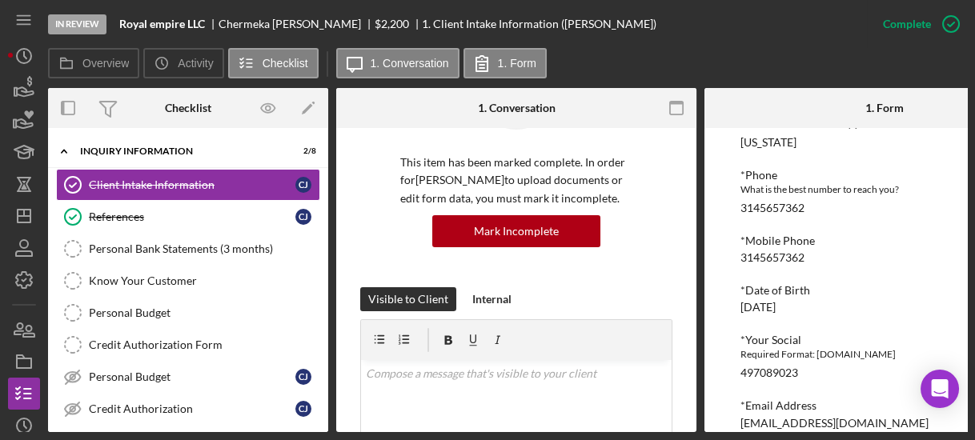
scroll to position [589, 0]
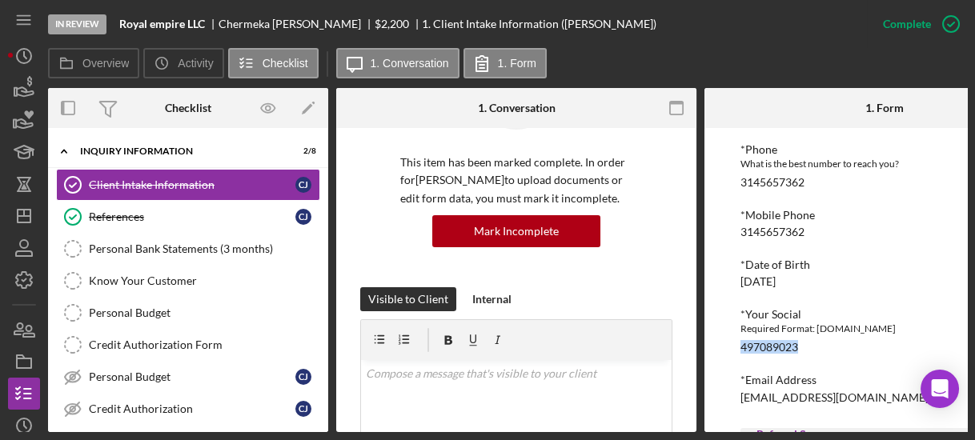
drag, startPoint x: 737, startPoint y: 343, endPoint x: 821, endPoint y: 351, distance: 84.4
click at [821, 351] on div "To edit this form you must mark this item incomplete [PERSON_NAME] Customer Int…" at bounding box center [884, 280] width 360 height 304
copy div "497089023"
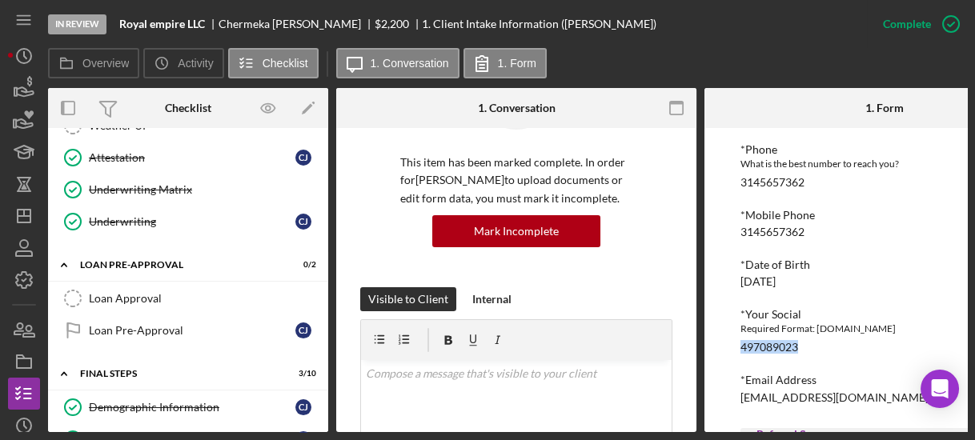
scroll to position [787, 0]
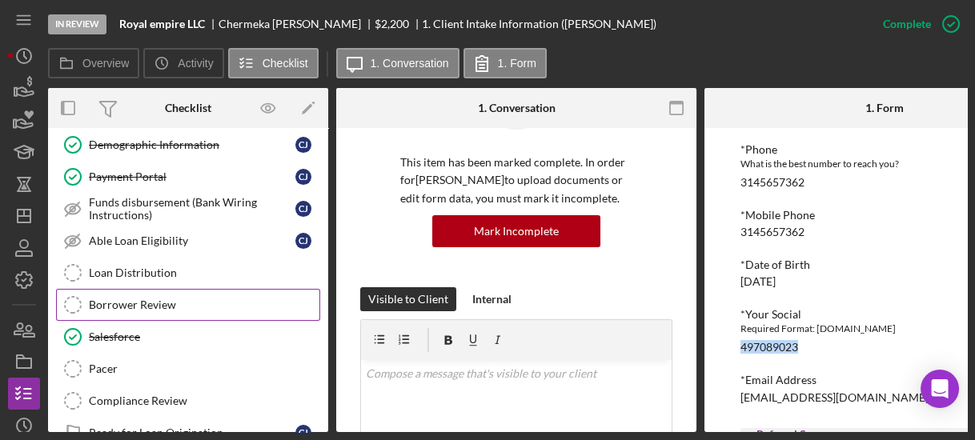
click at [171, 299] on div "Borrower Review" at bounding box center [204, 305] width 231 height 13
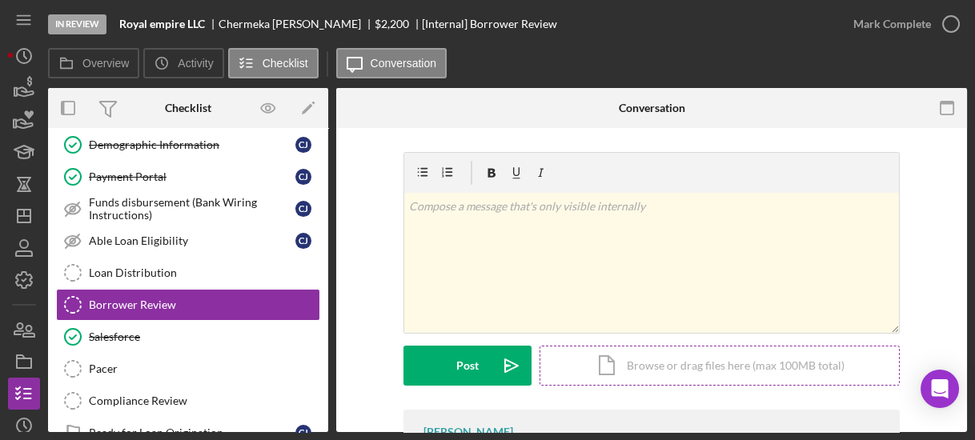
click at [592, 355] on div "Icon/Document Browse or drag files here (max 100MB total) Tap to choose files o…" at bounding box center [720, 366] width 360 height 40
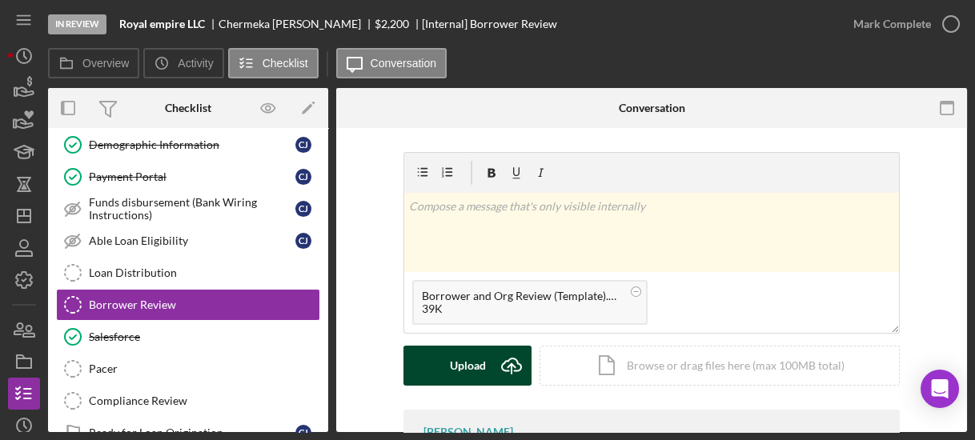
click at [461, 363] on div "Upload" at bounding box center [468, 366] width 36 height 40
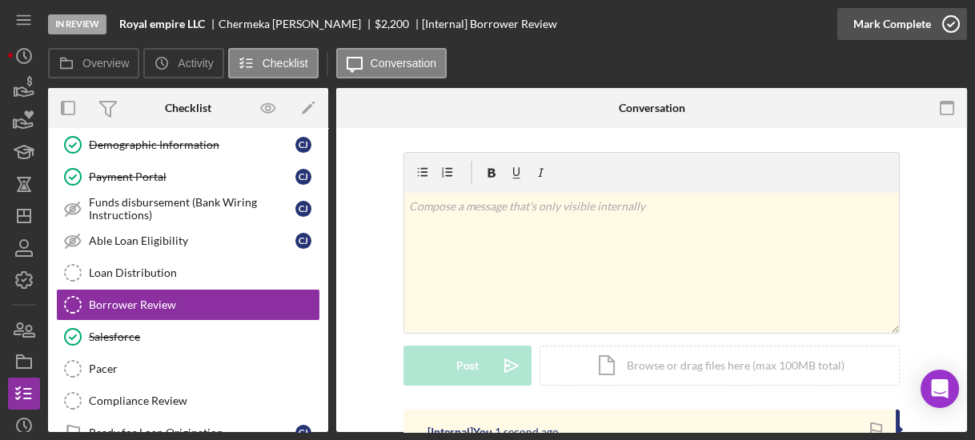
click at [950, 26] on icon "button" at bounding box center [951, 24] width 40 height 40
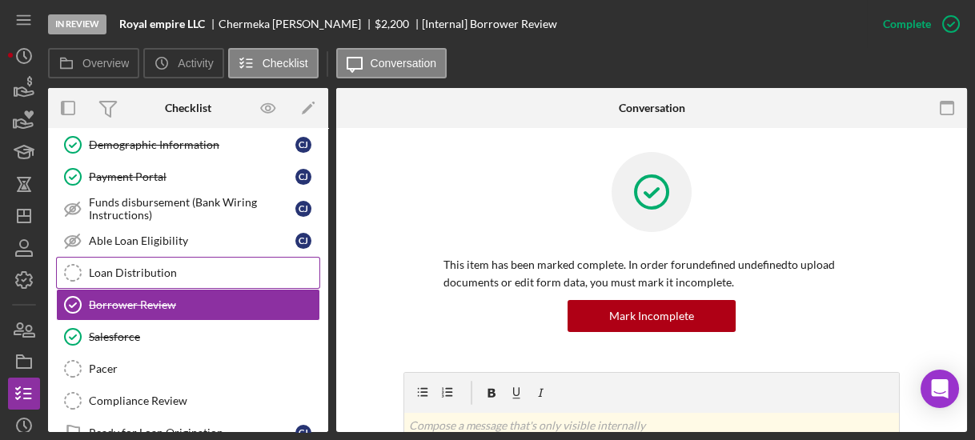
click at [191, 267] on div "Loan Distribution" at bounding box center [204, 273] width 231 height 13
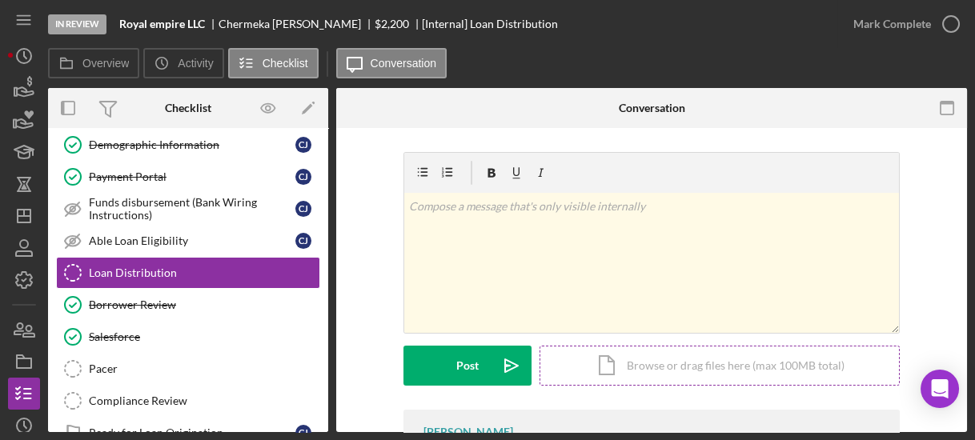
click at [609, 351] on div "Icon/Document Browse or drag files here (max 100MB total) Tap to choose files o…" at bounding box center [720, 366] width 360 height 40
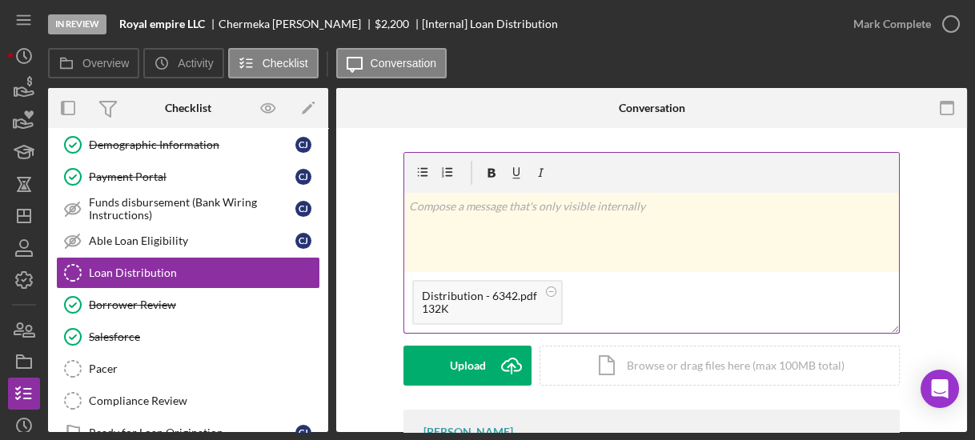
click at [447, 296] on div "Distribution - 6342.pdf" at bounding box center [479, 296] width 115 height 13
click at [480, 315] on div "Distribution - 6342.pdf 132K" at bounding box center [487, 302] width 150 height 45
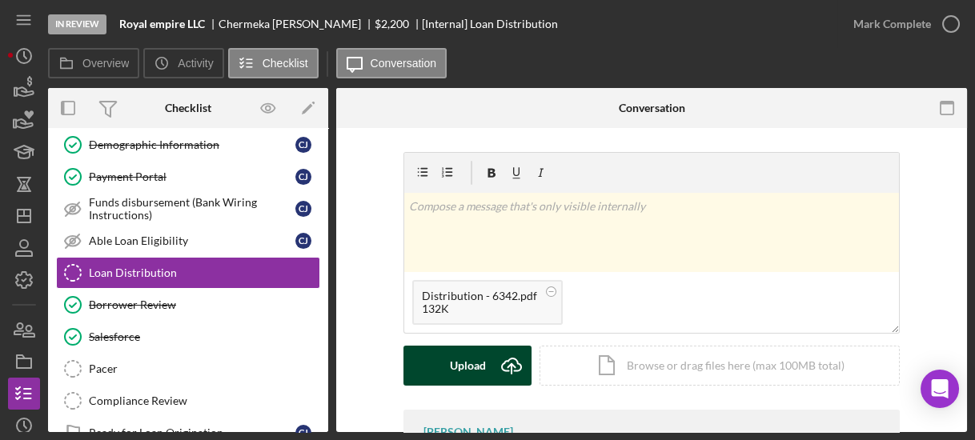
click at [456, 348] on div "Upload" at bounding box center [468, 366] width 36 height 40
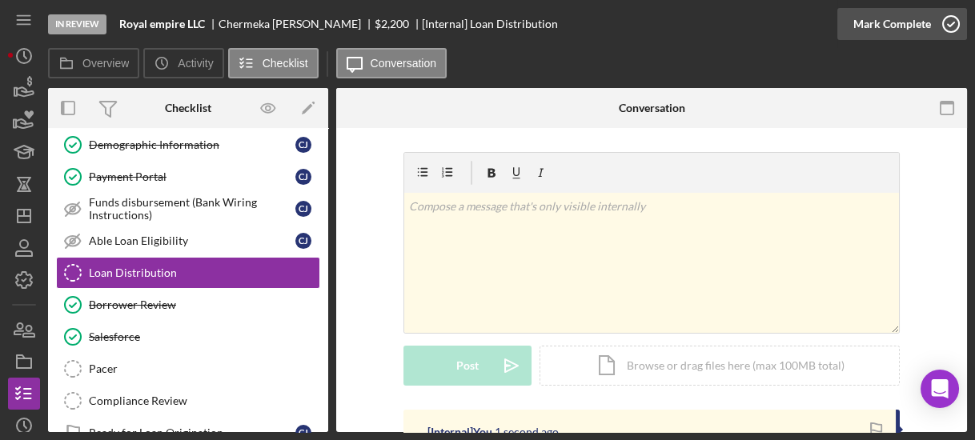
click at [949, 25] on icon "button" at bounding box center [951, 24] width 40 height 40
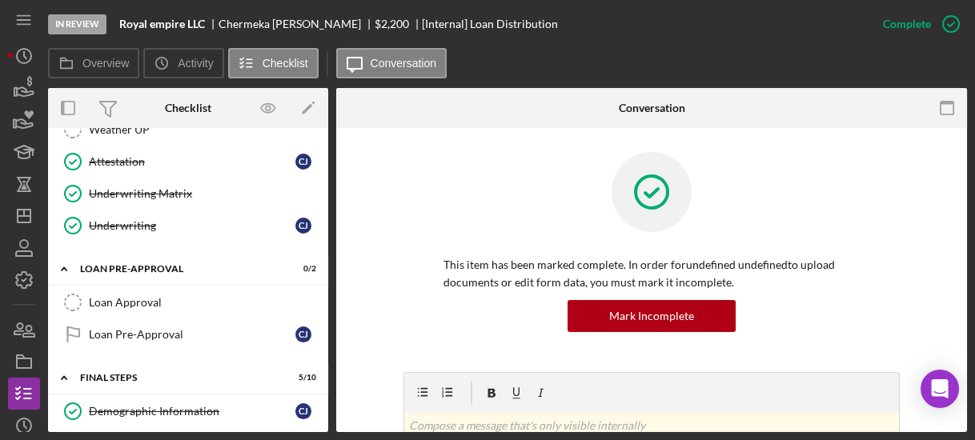
scroll to position [254, 0]
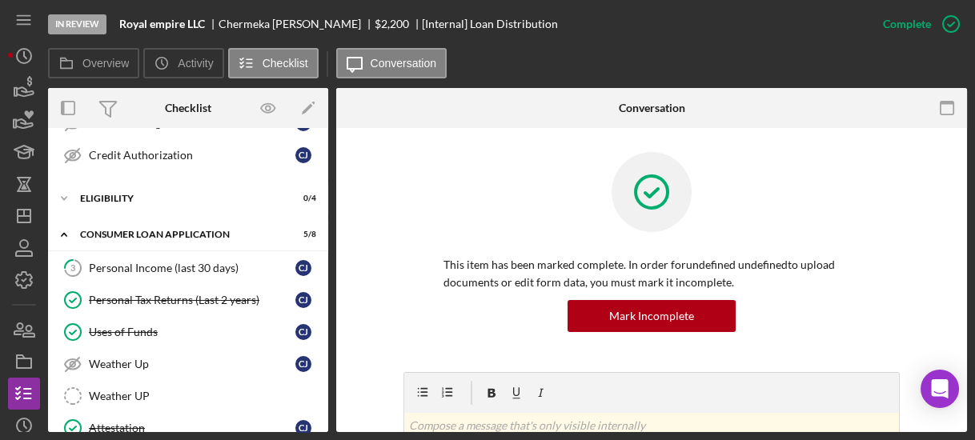
click at [329, 171] on div "Overview Internal Workflow Stage In Review Icon/Dropdown Arrow Archive (can una…" at bounding box center [507, 260] width 919 height 344
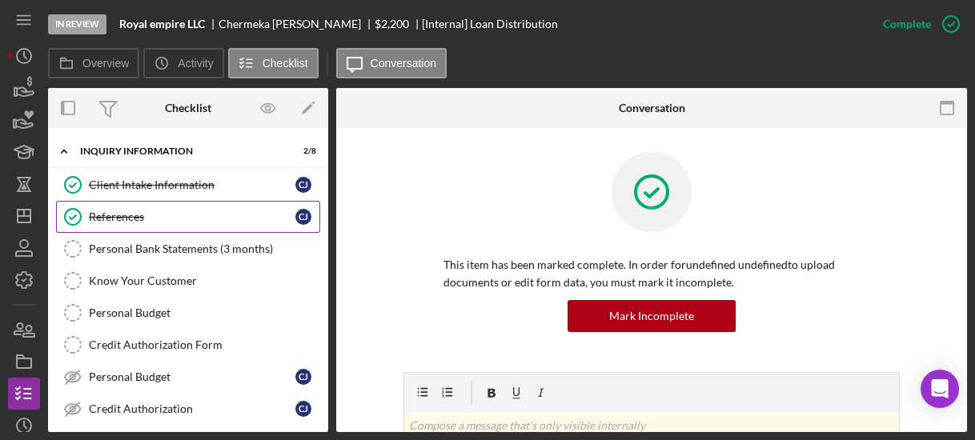
click at [158, 204] on link "References References [PERSON_NAME]" at bounding box center [188, 217] width 264 height 32
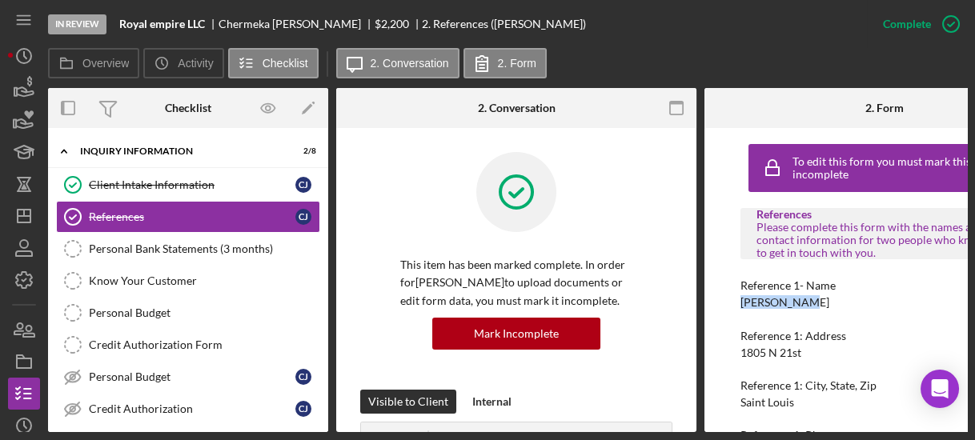
drag, startPoint x: 740, startPoint y: 310, endPoint x: 813, endPoint y: 308, distance: 72.9
click at [813, 308] on div "Reference 1- Name [PERSON_NAME]" at bounding box center [884, 294] width 288 height 30
copy div "[PERSON_NAME]"
click at [720, 359] on div "To edit this form you must mark this item incomplete References Please complete…" at bounding box center [884, 280] width 360 height 304
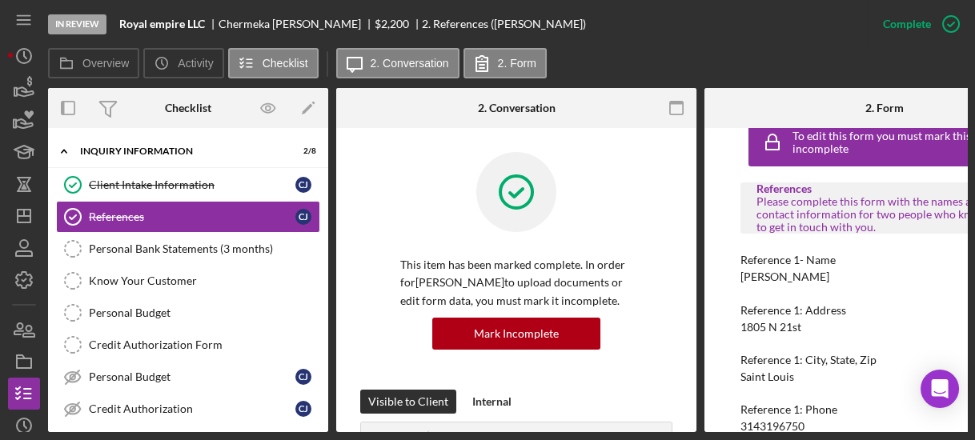
scroll to position [154, 0]
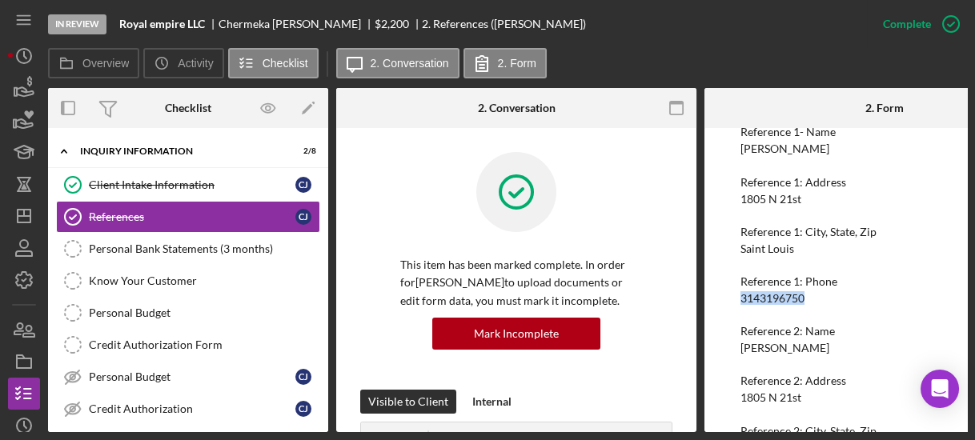
drag, startPoint x: 738, startPoint y: 295, endPoint x: 815, endPoint y: 299, distance: 77.0
click at [815, 299] on div "To edit this form you must mark this item incomplete References Please complete…" at bounding box center [884, 280] width 360 height 304
copy div "3143196750"
drag, startPoint x: 738, startPoint y: 347, endPoint x: 815, endPoint y: 357, distance: 77.6
click at [815, 357] on div "To edit this form you must mark this item incomplete References Please complete…" at bounding box center [884, 280] width 360 height 304
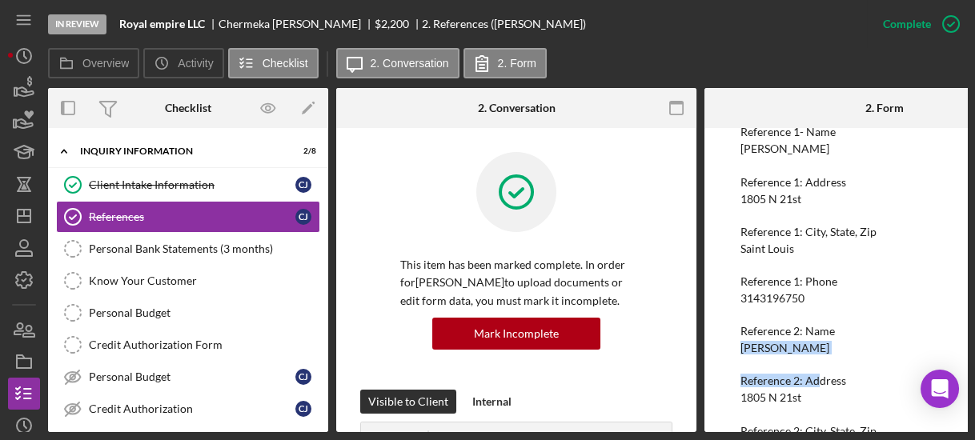
click at [800, 352] on div "[PERSON_NAME]" at bounding box center [784, 348] width 89 height 13
drag, startPoint x: 736, startPoint y: 343, endPoint x: 817, endPoint y: 349, distance: 80.2
click at [817, 349] on div "To edit this form you must mark this item incomplete References Please complete…" at bounding box center [884, 280] width 360 height 304
copy div "[PERSON_NAME]"
drag, startPoint x: 721, startPoint y: 358, endPoint x: 731, endPoint y: 382, distance: 25.9
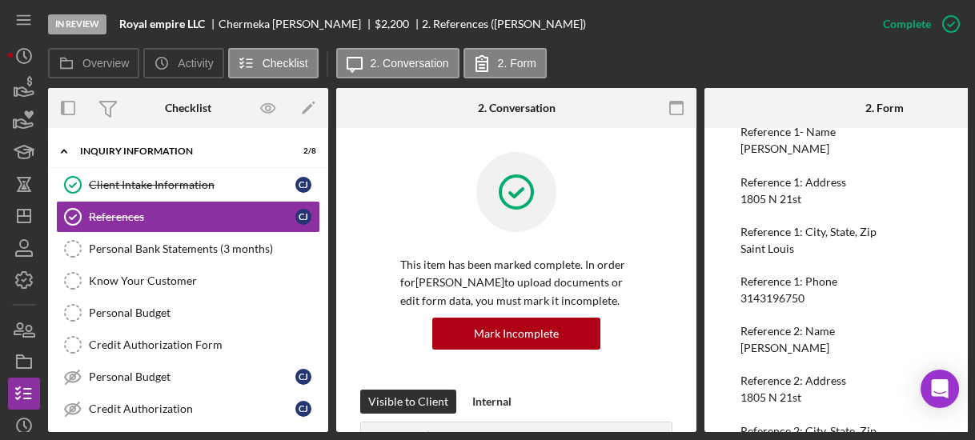
click at [731, 382] on div "To edit this form you must mark this item incomplete References Please complete…" at bounding box center [884, 280] width 360 height 304
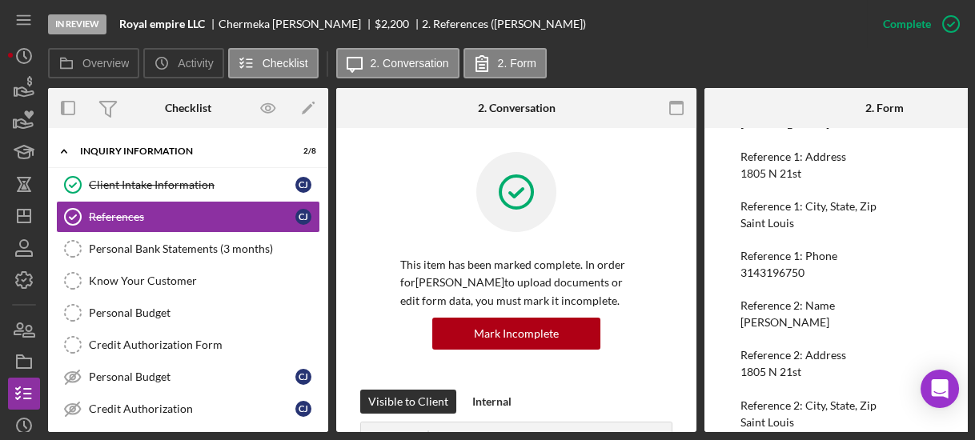
scroll to position [254, 0]
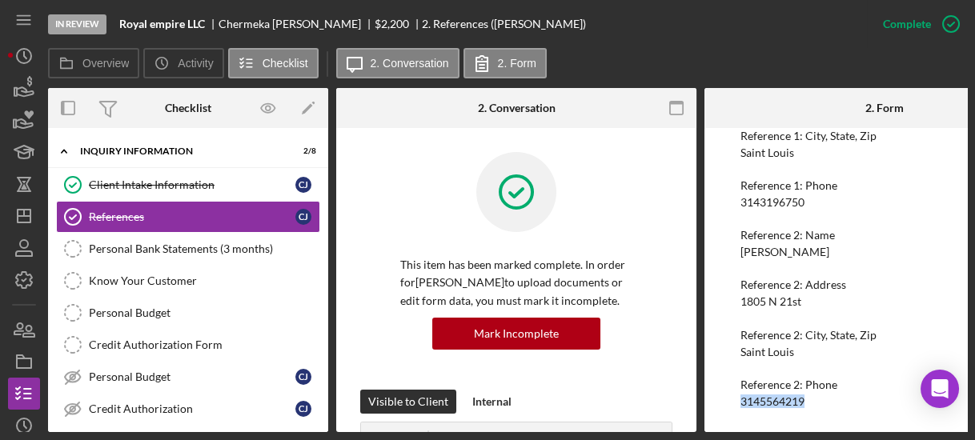
drag, startPoint x: 736, startPoint y: 397, endPoint x: 825, endPoint y: 396, distance: 88.9
click at [825, 396] on div "To edit this form you must mark this item incomplete References Please complete…" at bounding box center [884, 280] width 360 height 304
copy div "3145564219"
click at [64, 150] on polyline at bounding box center [64, 151] width 5 height 3
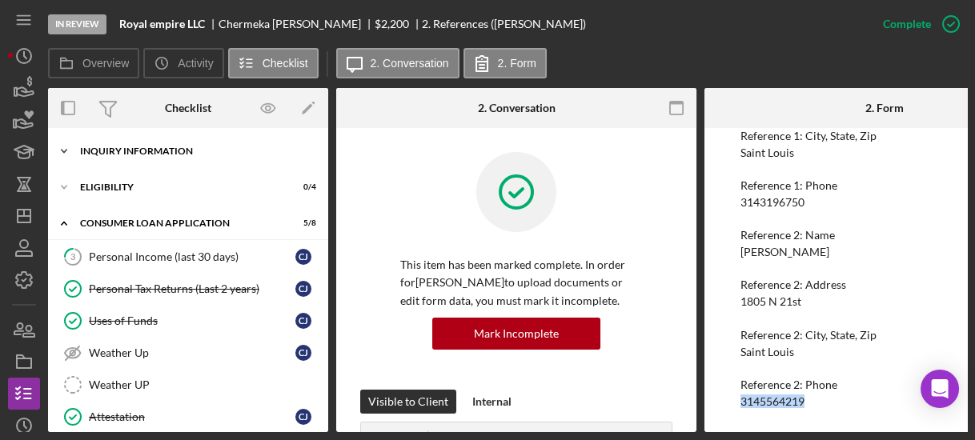
click at [62, 147] on icon "Icon/Expander" at bounding box center [64, 151] width 32 height 32
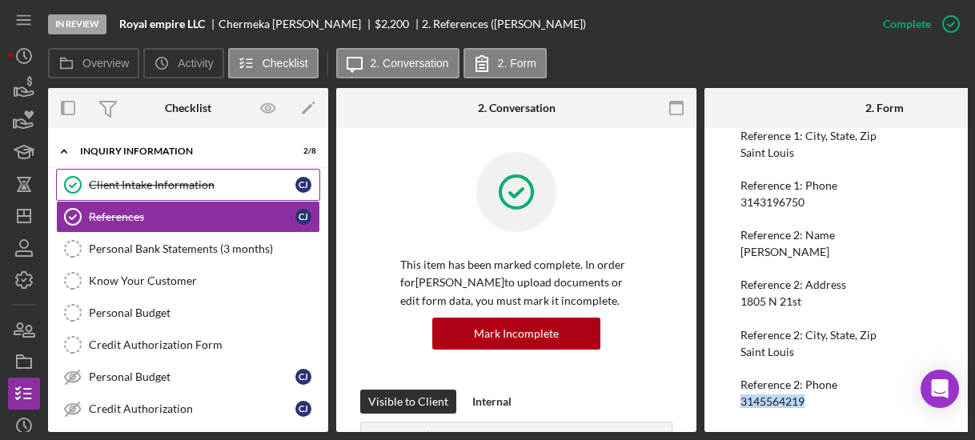
click at [129, 190] on div "Client Intake Information" at bounding box center [192, 185] width 207 height 13
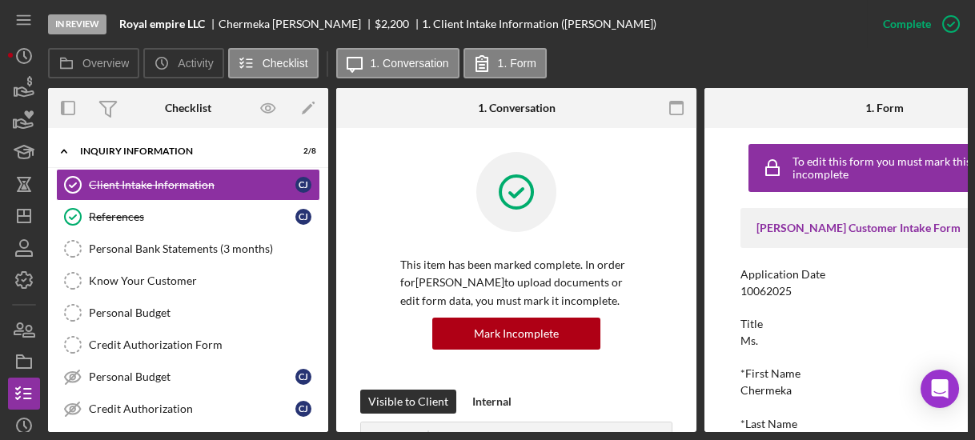
click at [732, 316] on div "To edit this form you must mark this item incomplete [PERSON_NAME] Customer Int…" at bounding box center [884, 280] width 360 height 304
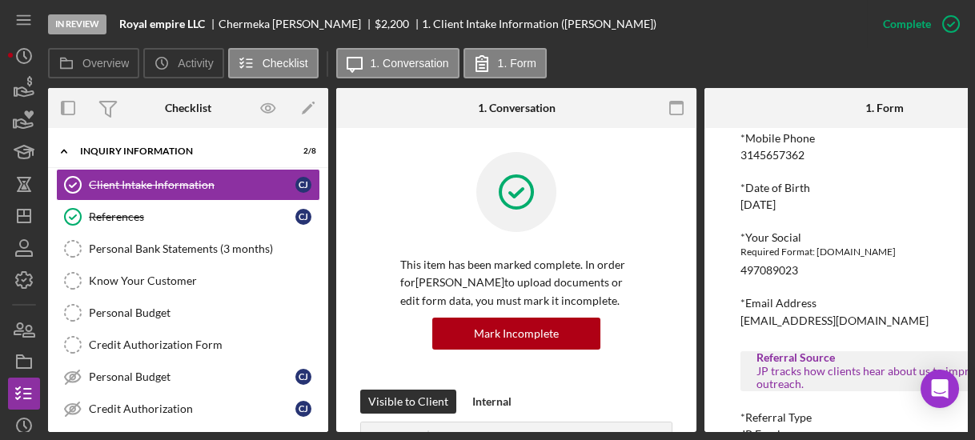
scroll to position [768, 0]
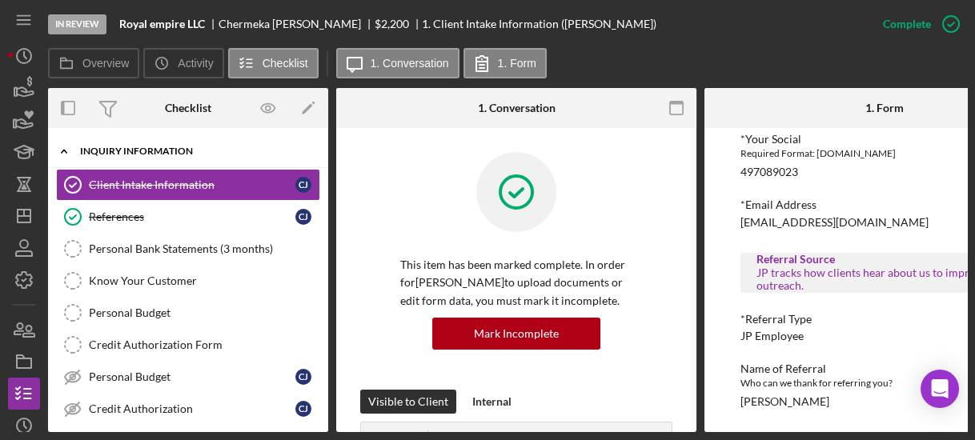
click at [66, 147] on icon "Icon/Expander" at bounding box center [64, 151] width 32 height 32
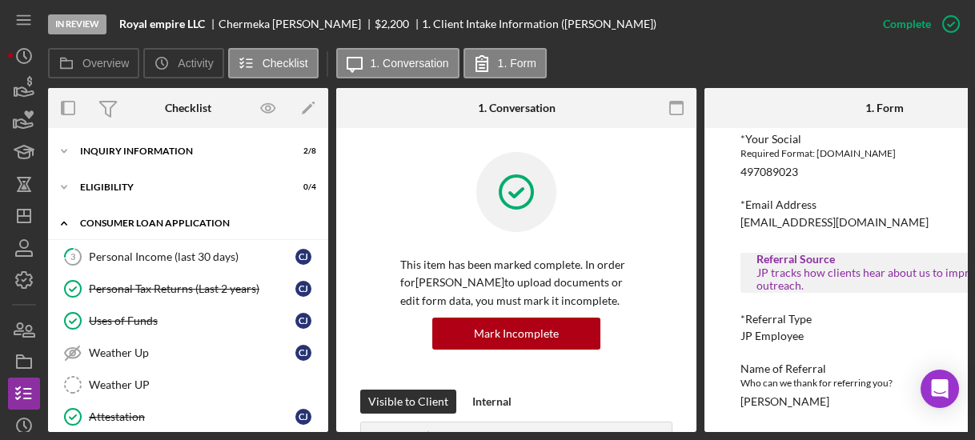
click at [66, 223] on icon "Icon/Expander" at bounding box center [64, 223] width 32 height 32
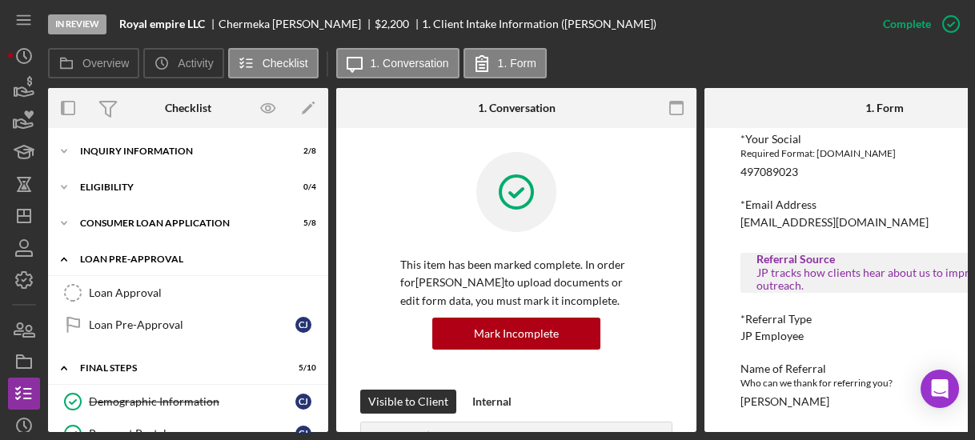
click at [62, 254] on icon "Icon/Expander" at bounding box center [64, 259] width 32 height 32
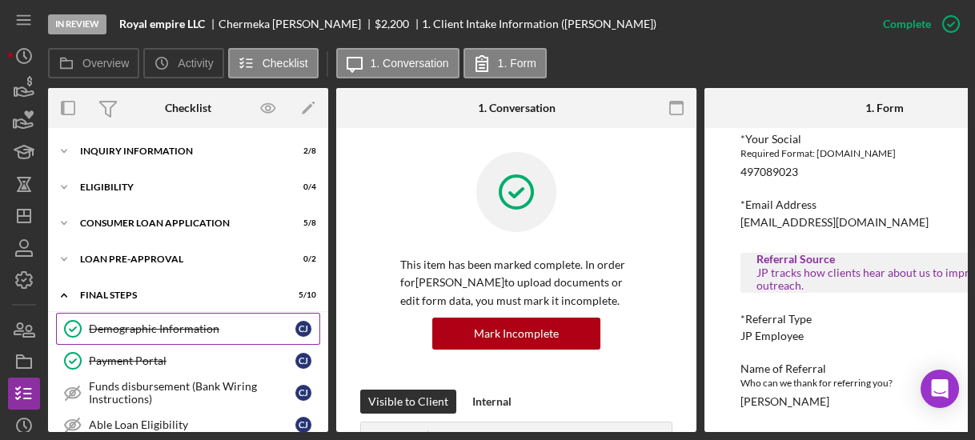
click at [118, 330] on div "Demographic Information" at bounding box center [192, 329] width 207 height 13
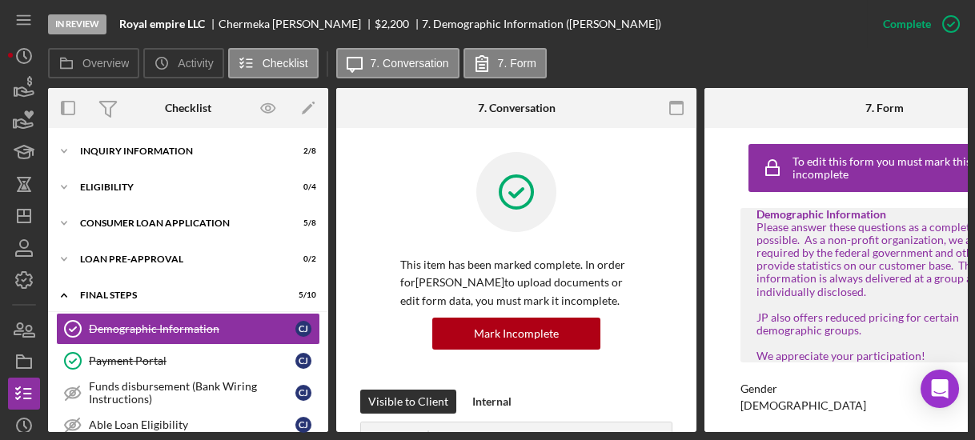
click at [717, 259] on div "To edit this form you must mark this item incomplete Demographic Information Pl…" at bounding box center [884, 280] width 360 height 304
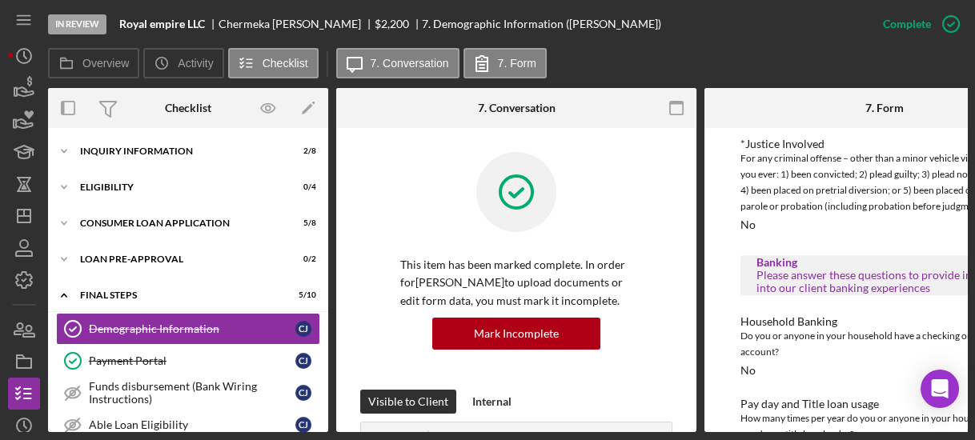
scroll to position [1663, 0]
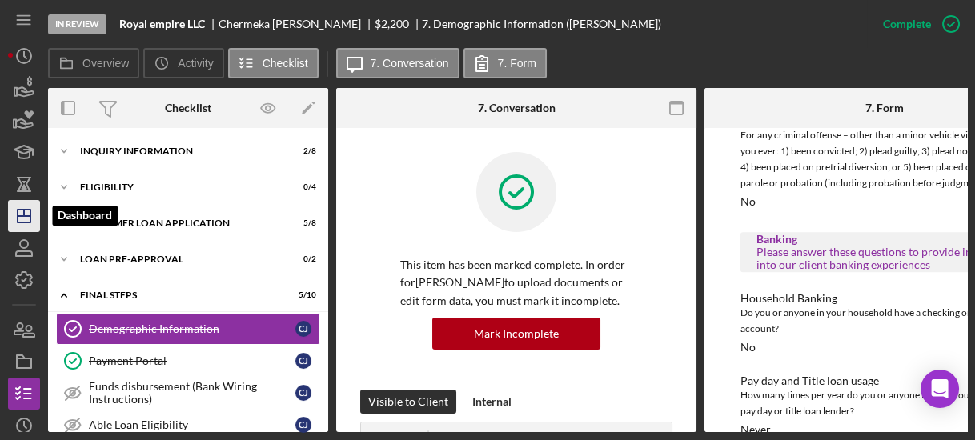
click at [20, 216] on line "button" at bounding box center [24, 216] width 13 height 0
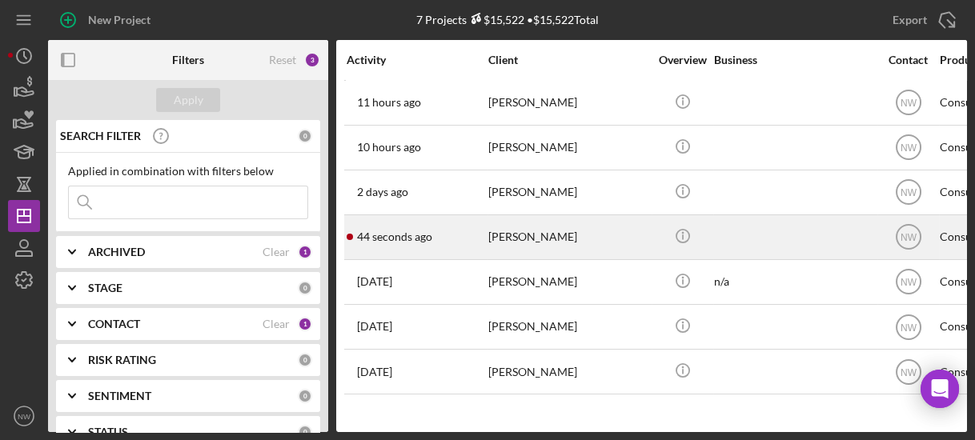
click at [515, 232] on div "[PERSON_NAME]" at bounding box center [568, 237] width 160 height 42
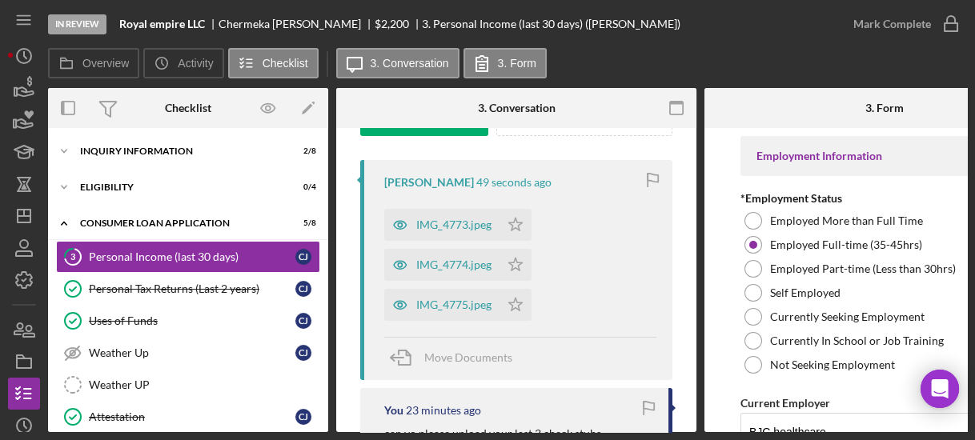
scroll to position [359, 0]
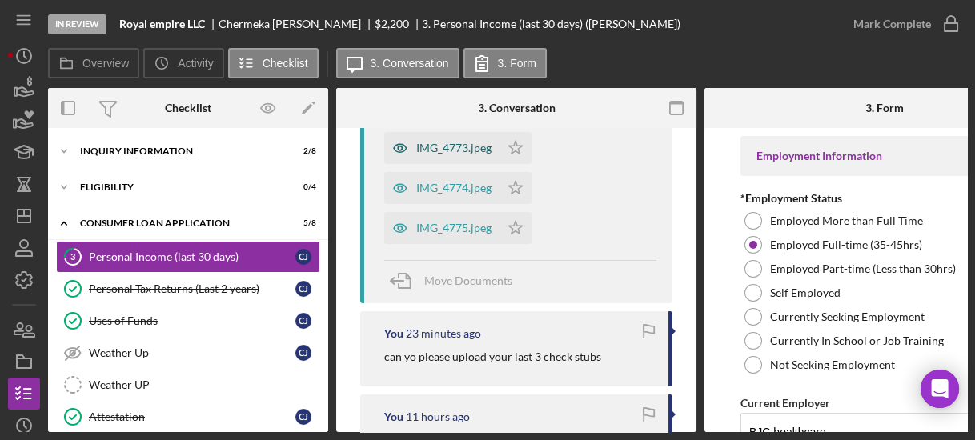
click at [442, 138] on div "IMG_4773.jpeg" at bounding box center [441, 148] width 115 height 32
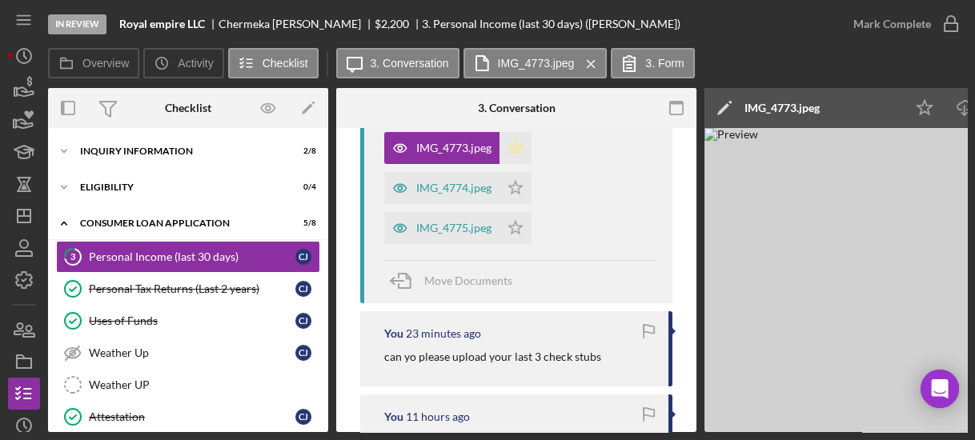
click at [517, 147] on icon "Icon/Star" at bounding box center [516, 148] width 32 height 32
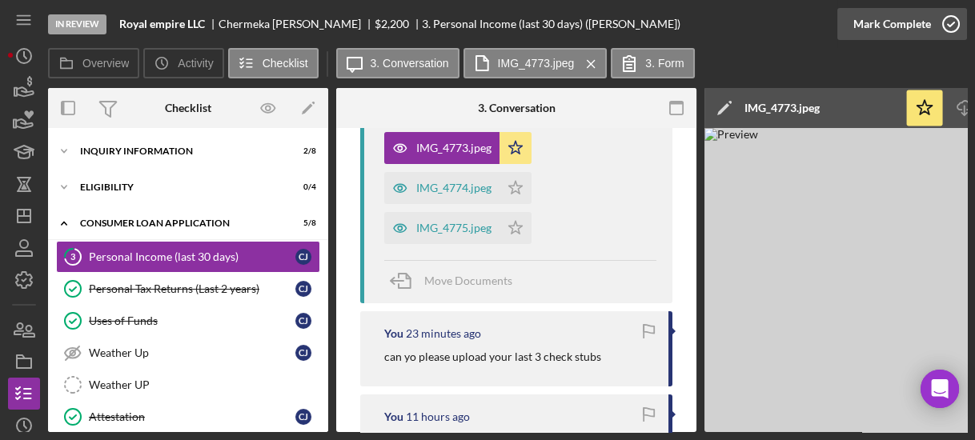
click at [949, 26] on icon "button" at bounding box center [951, 24] width 40 height 40
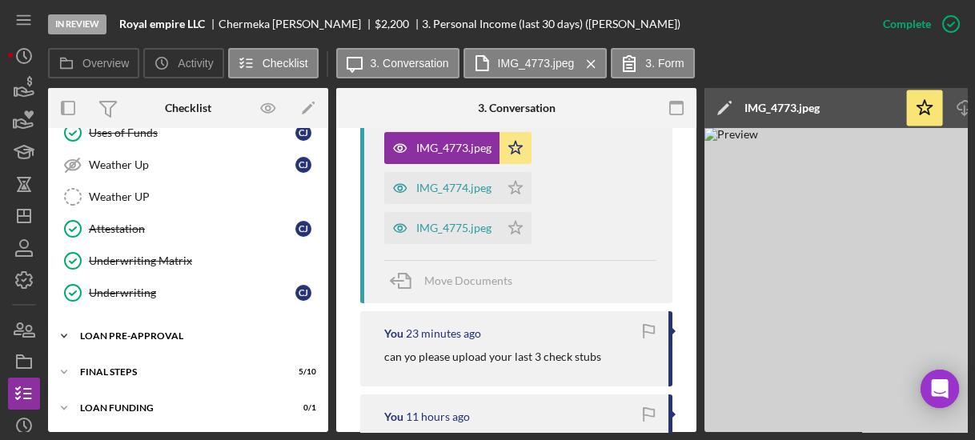
click at [64, 335] on icon "Icon/Expander" at bounding box center [64, 336] width 32 height 32
click at [323, 420] on div "Icon/Expander Inquiry Information 2 / 8 Icon/Expander Eligibility 0 / 4 Icon/Ex…" at bounding box center [188, 223] width 280 height 550
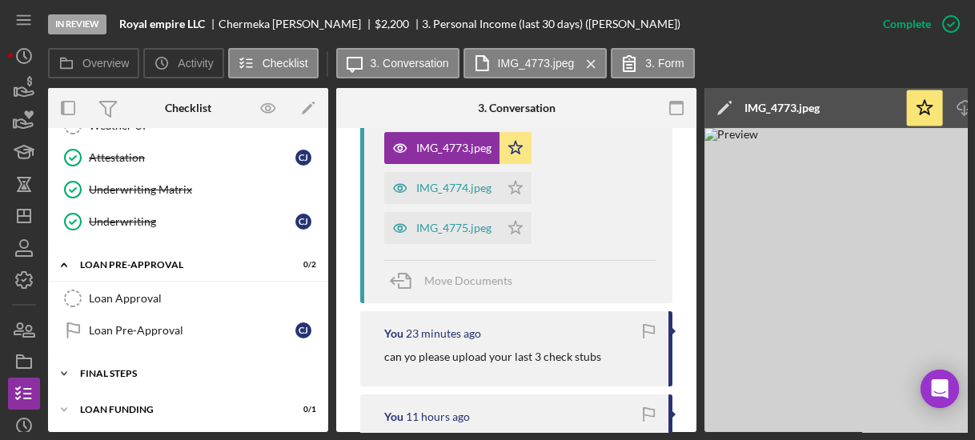
click at [65, 363] on icon "Icon/Expander" at bounding box center [64, 374] width 32 height 32
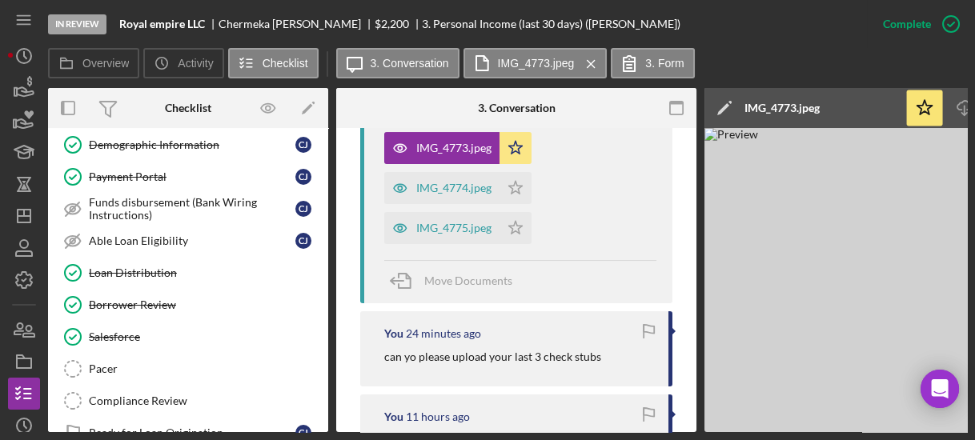
scroll to position [583, 0]
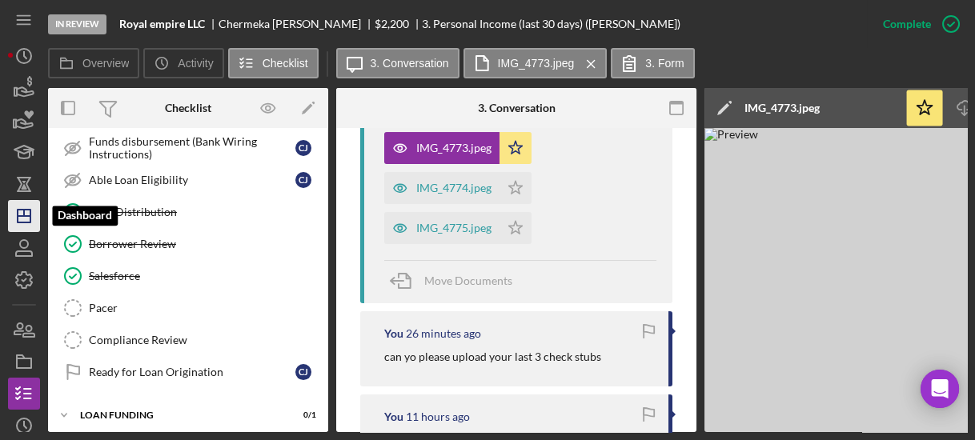
click at [27, 221] on icon "Icon/Dashboard" at bounding box center [24, 216] width 40 height 40
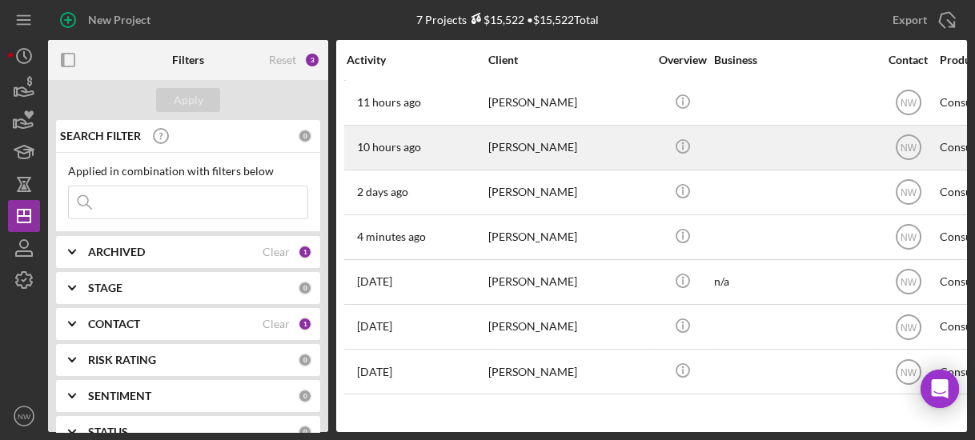
click at [482, 152] on div "10 hours ago Yolanda Jackson" at bounding box center [417, 147] width 140 height 42
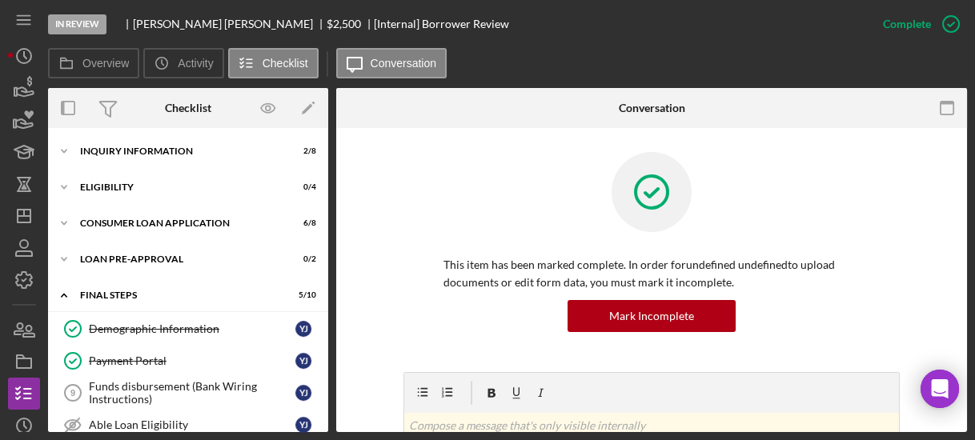
scroll to position [204, 0]
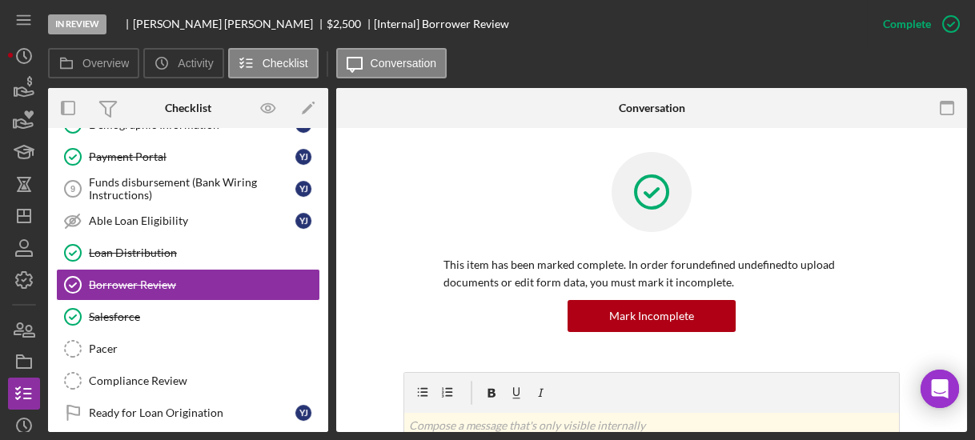
click at [328, 200] on div "Overview Internal Workflow Stage In Review Icon/Dropdown Arrow Archive (can una…" at bounding box center [507, 260] width 919 height 344
